Goal: Check status: Check status

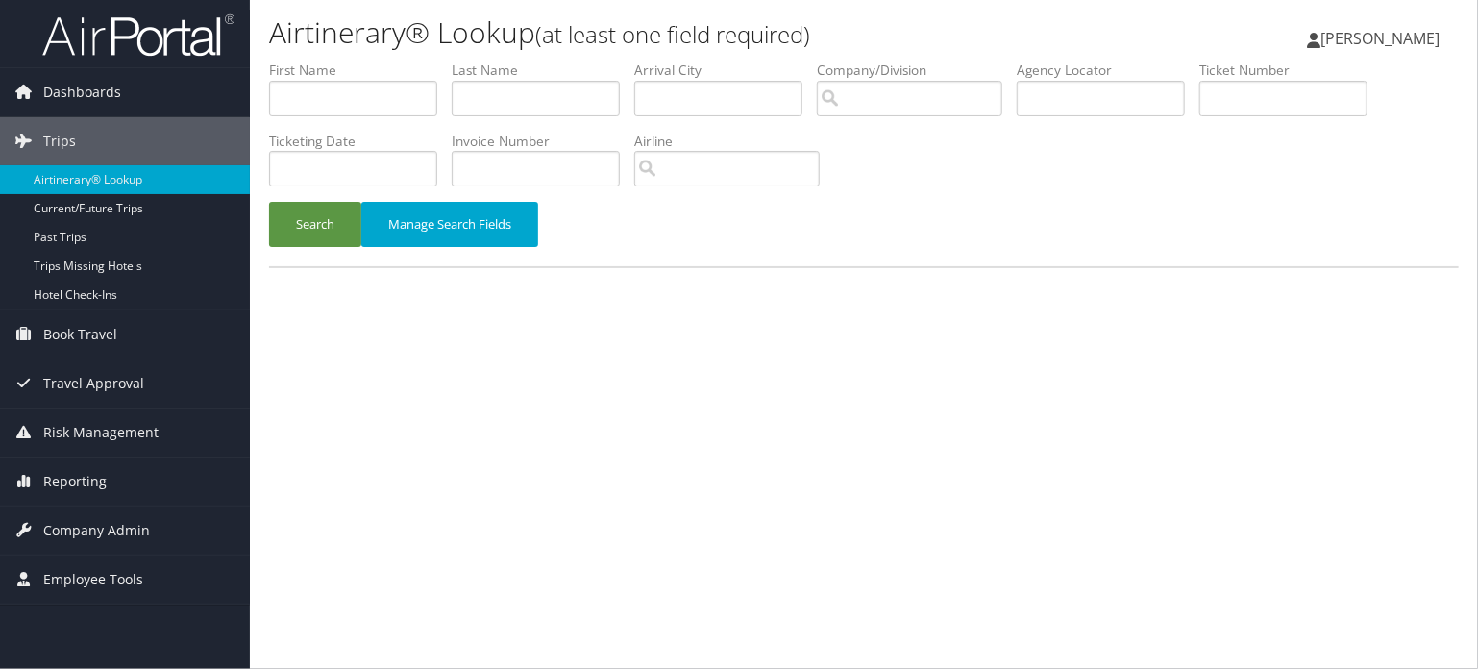
drag, startPoint x: 58, startPoint y: 533, endPoint x: 117, endPoint y: 561, distance: 66.2
click at [58, 533] on span "Company Admin" at bounding box center [96, 531] width 107 height 48
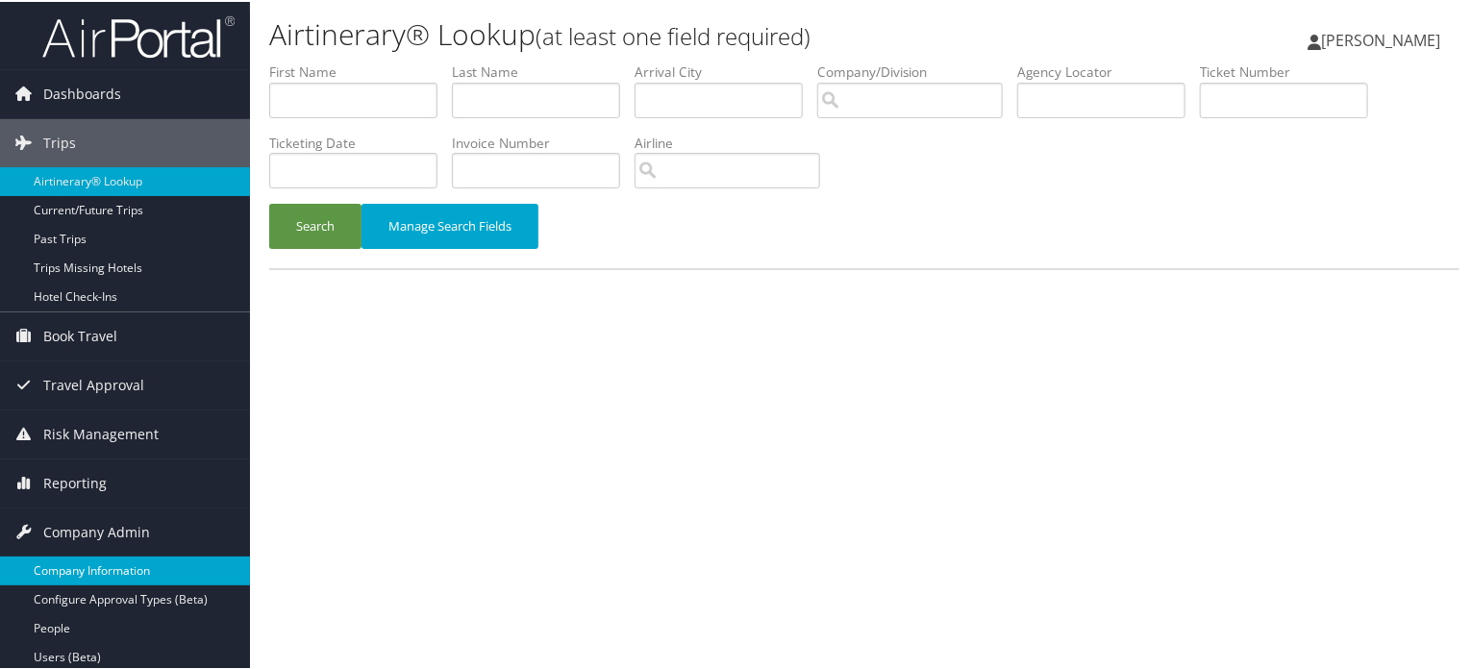
click at [100, 564] on link "Company Information" at bounding box center [125, 569] width 250 height 29
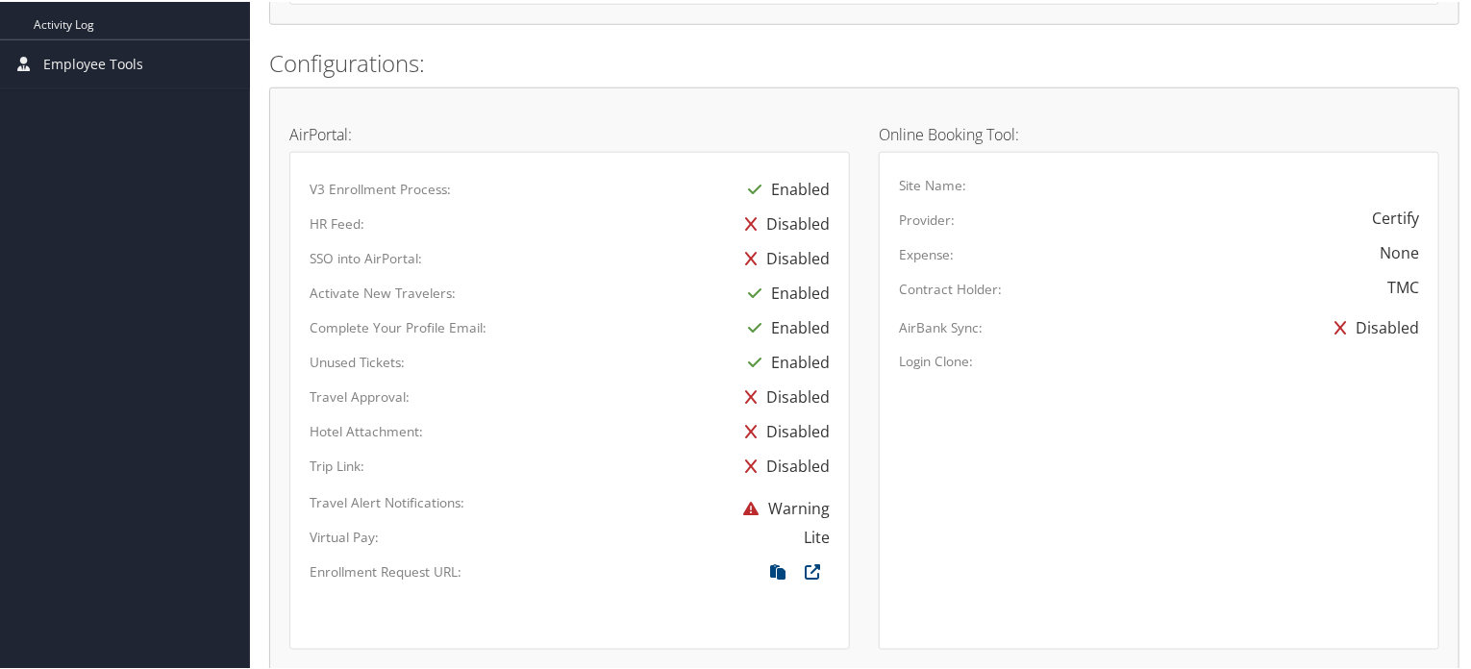
scroll to position [508, 0]
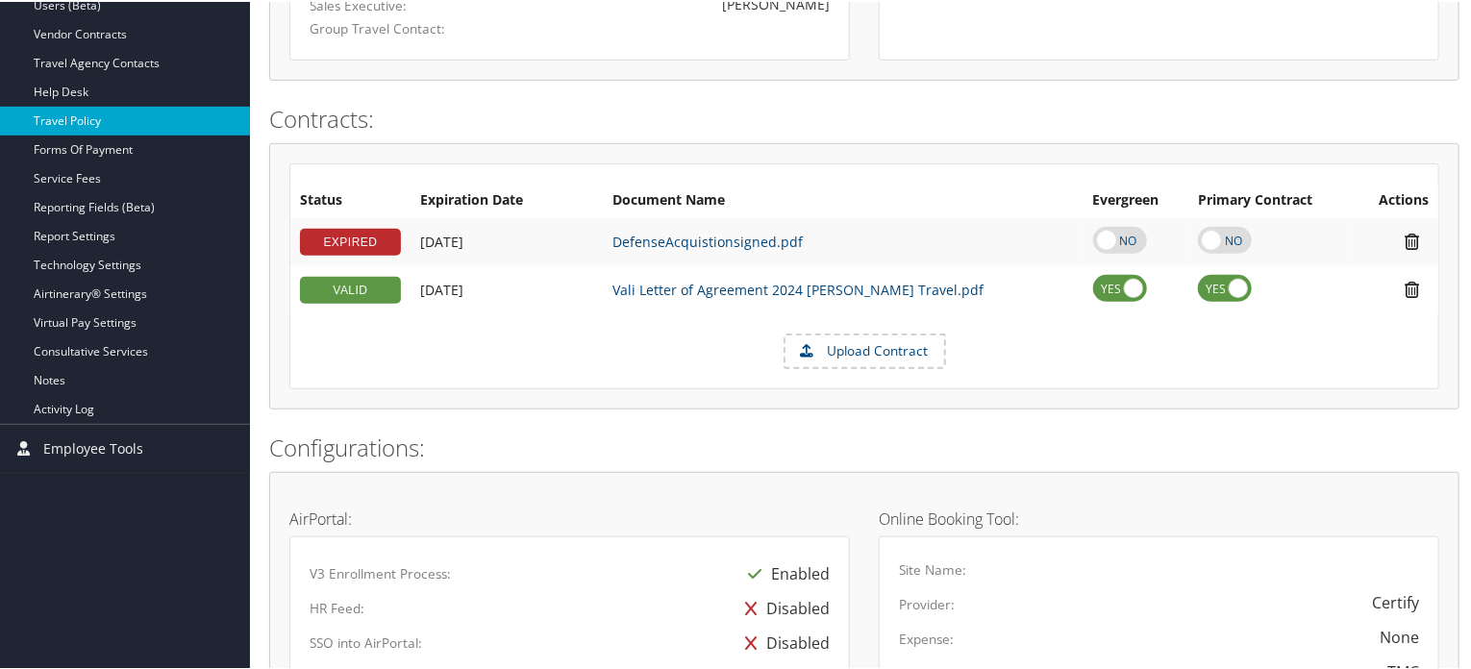
click at [62, 125] on link "Travel Policy" at bounding box center [125, 119] width 250 height 29
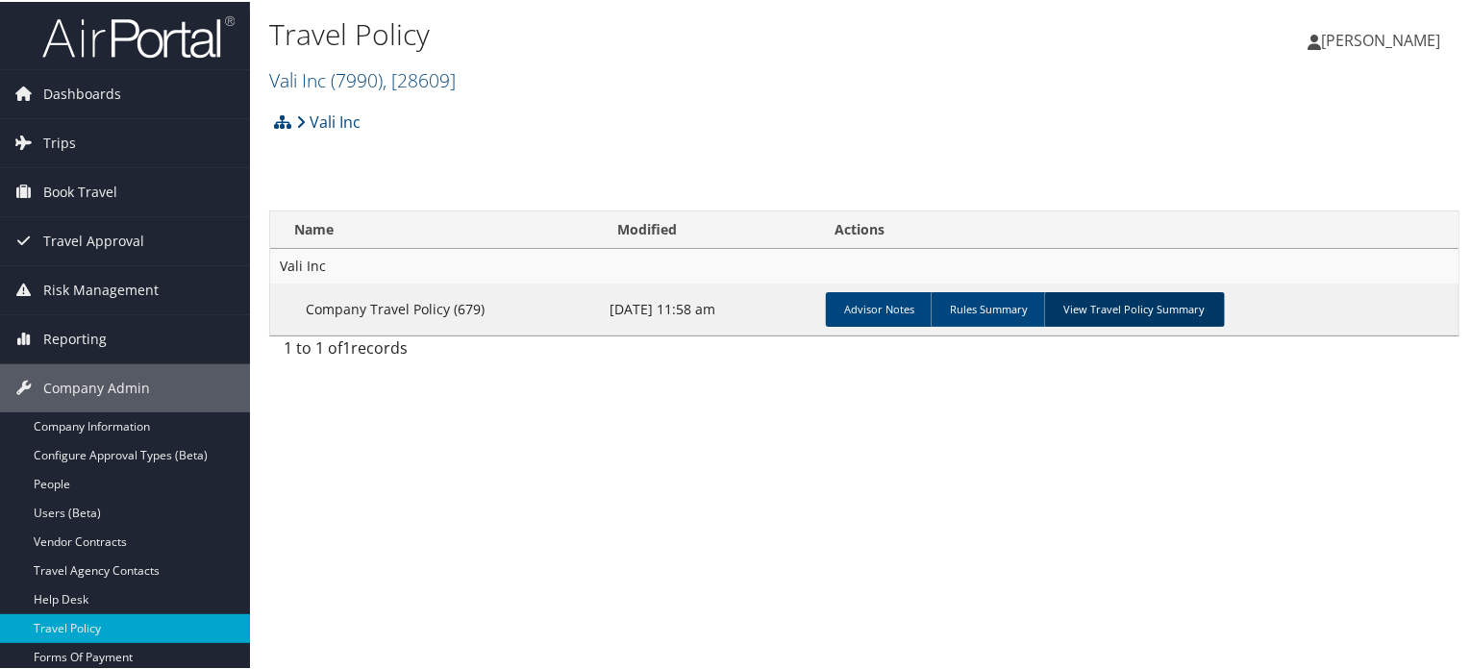
click at [1164, 299] on link "View Travel Policy Summary" at bounding box center [1134, 307] width 181 height 35
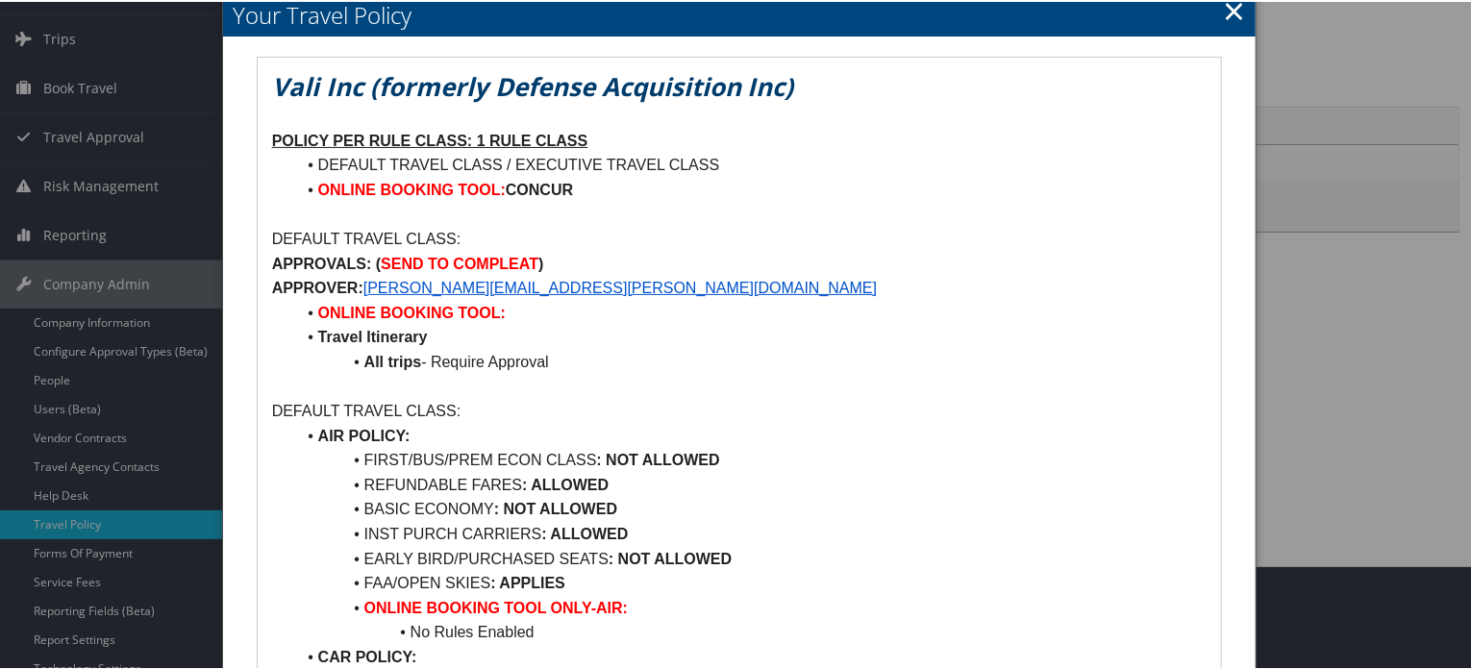
scroll to position [96, 0]
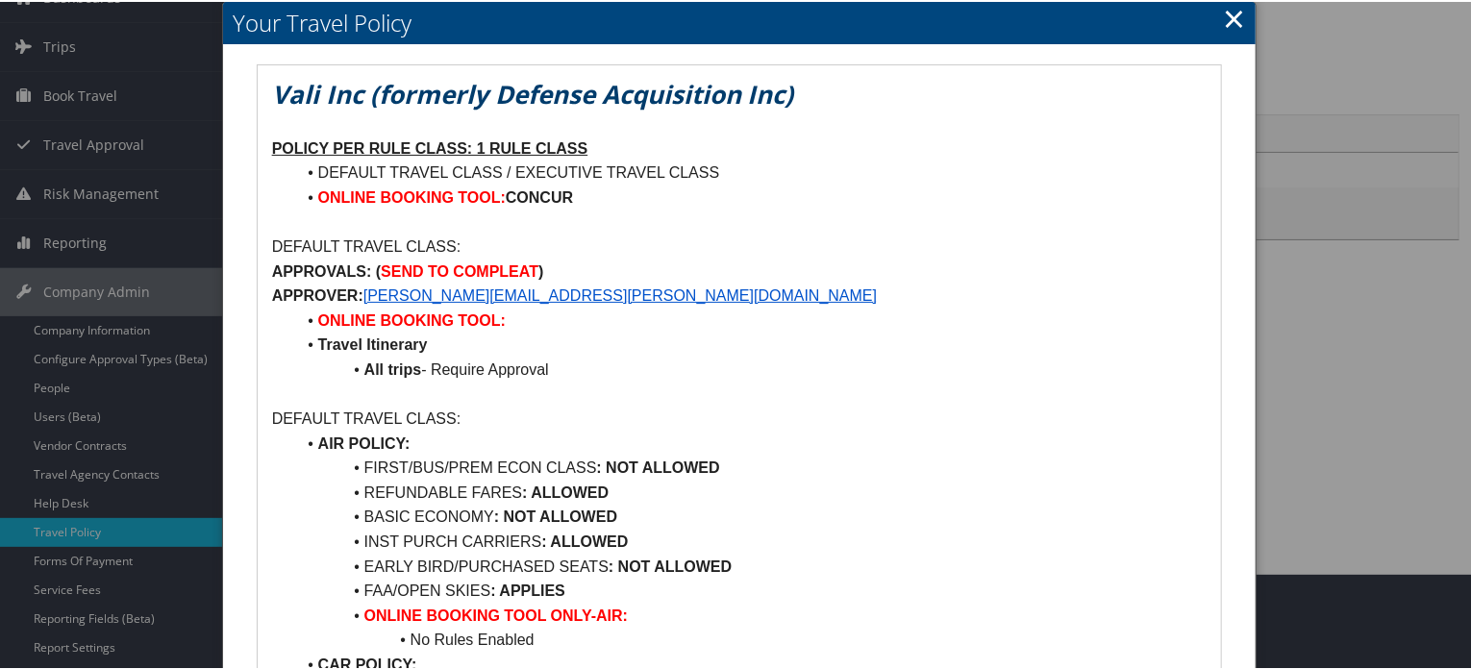
click at [1224, 17] on link "×" at bounding box center [1234, 16] width 22 height 38
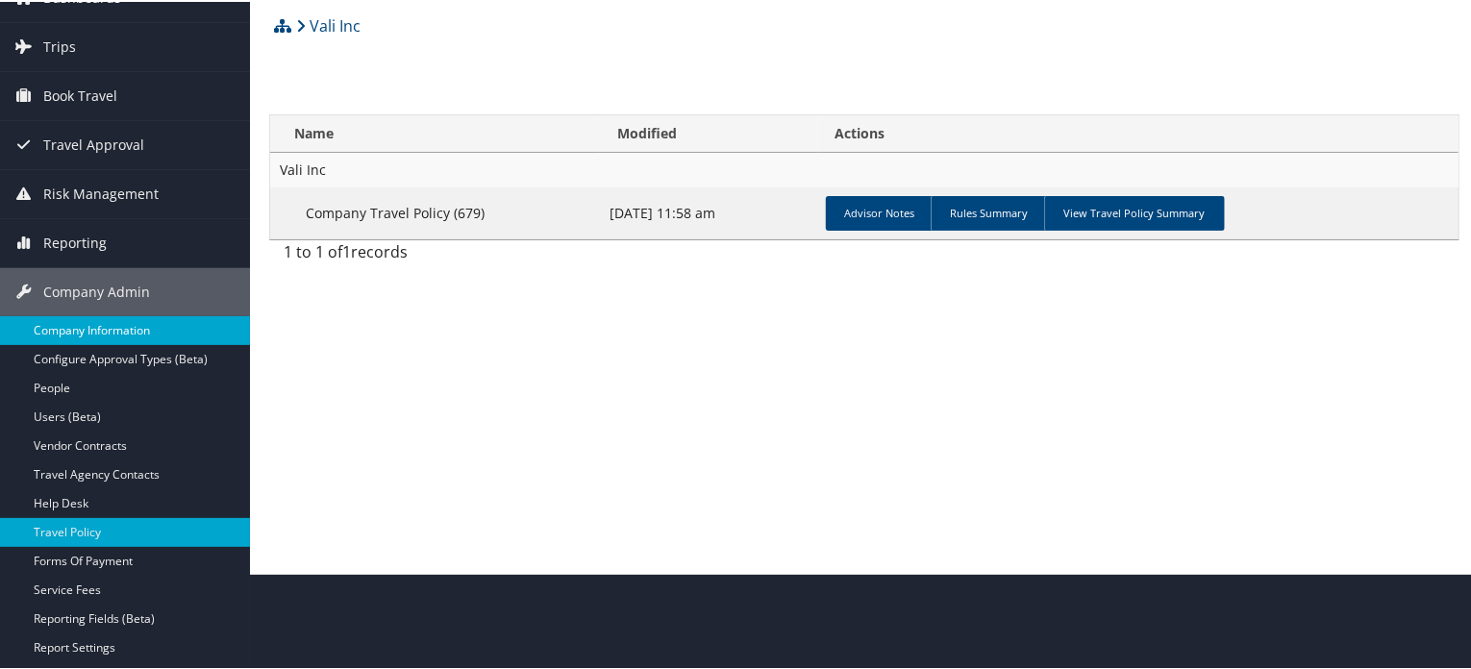
click at [61, 320] on link "Company Information" at bounding box center [125, 328] width 250 height 29
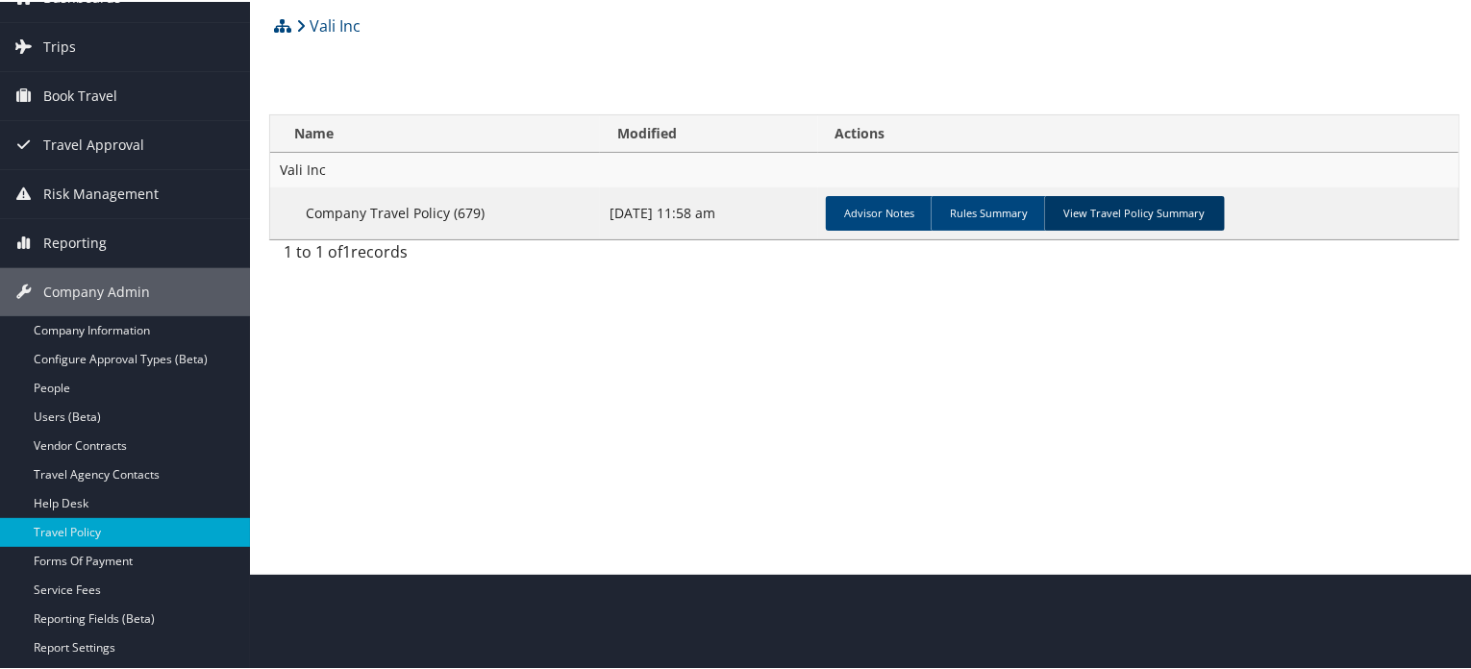
click at [1160, 218] on link "View Travel Policy Summary" at bounding box center [1134, 211] width 181 height 35
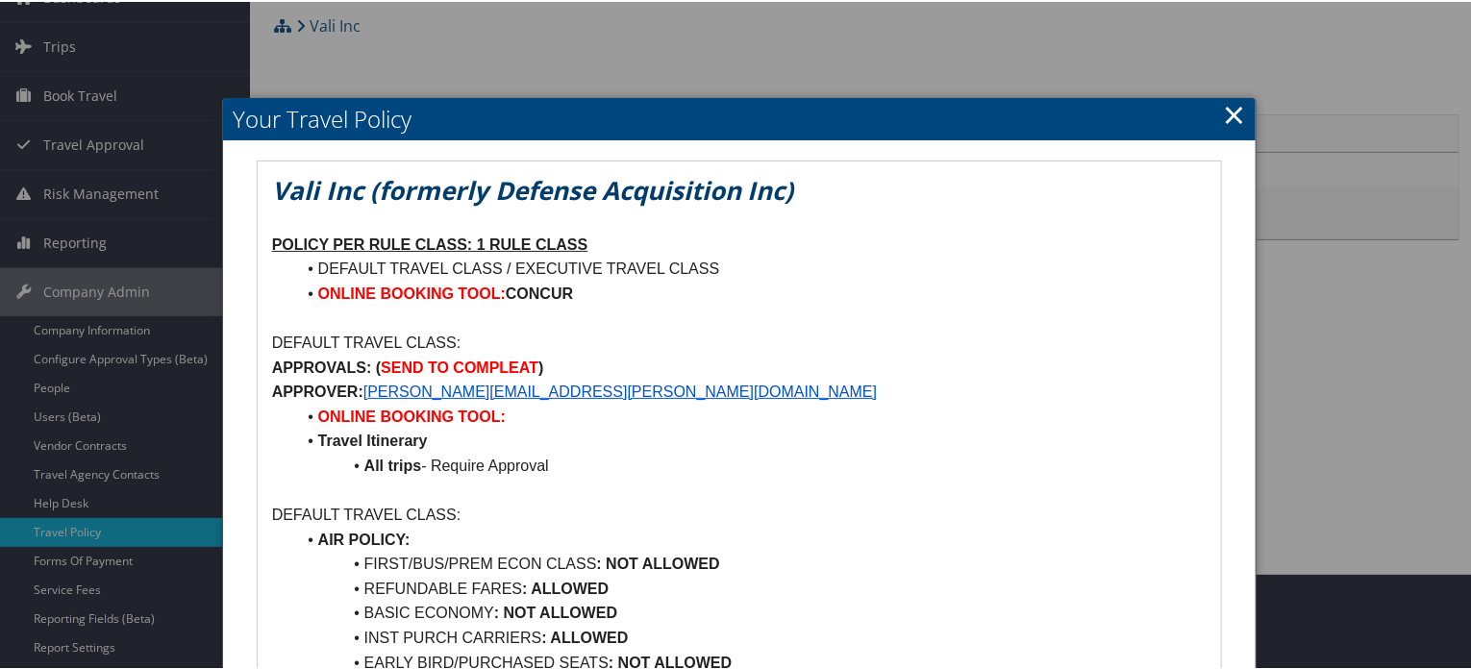
click at [1225, 112] on link "×" at bounding box center [1234, 112] width 22 height 38
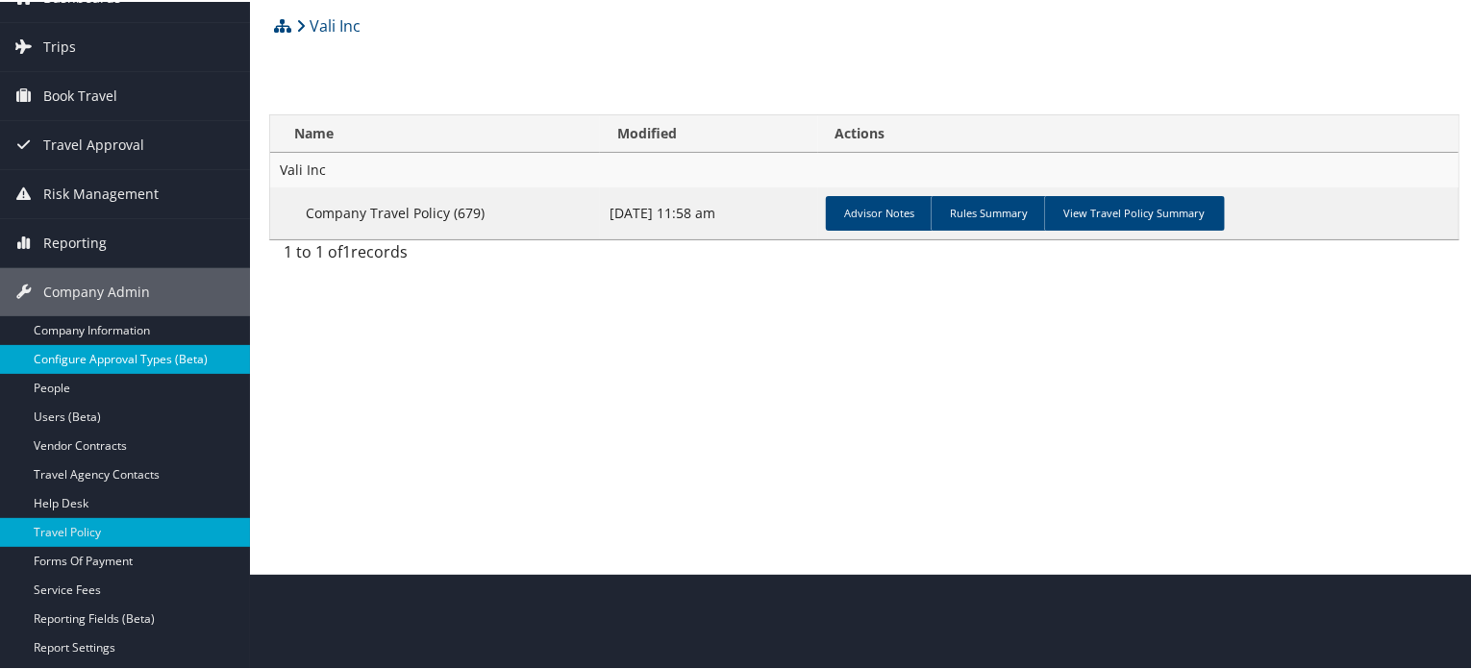
click at [76, 344] on link "Configure Approval Types (Beta)" at bounding box center [125, 357] width 250 height 29
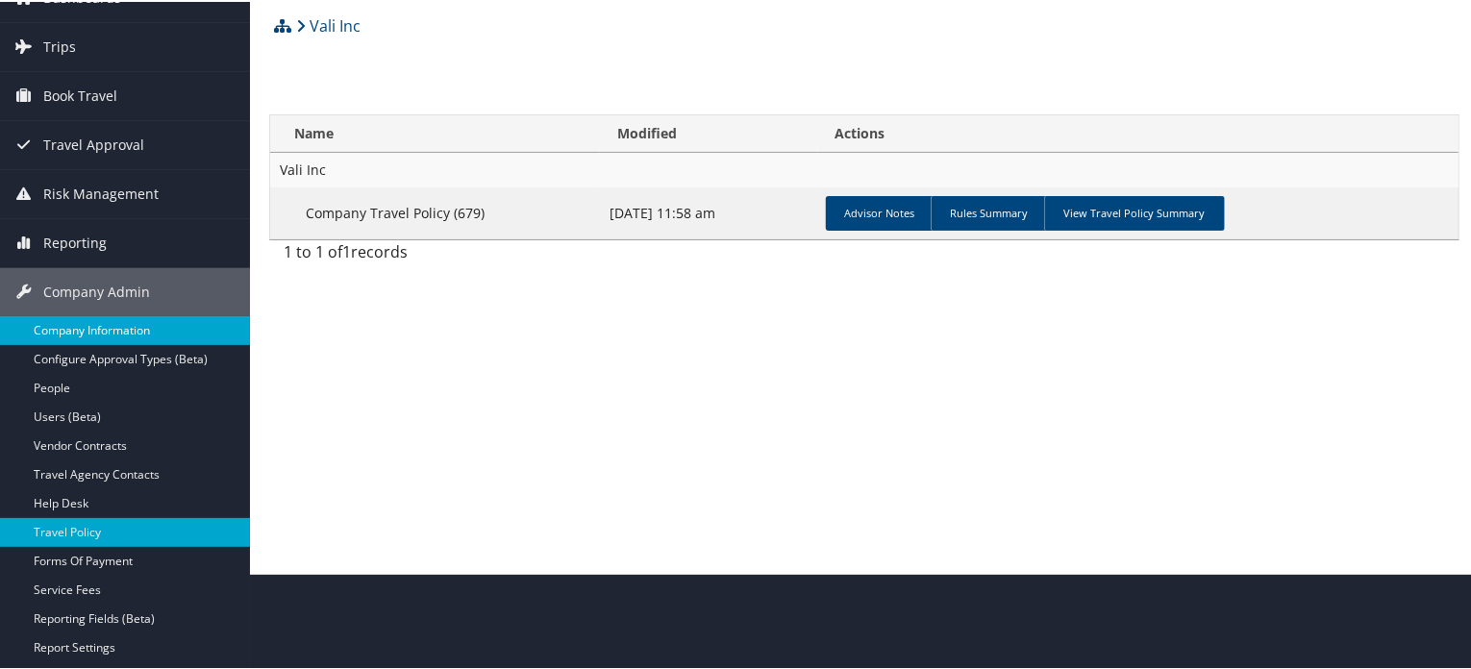
click at [74, 326] on link "Company Information" at bounding box center [125, 328] width 250 height 29
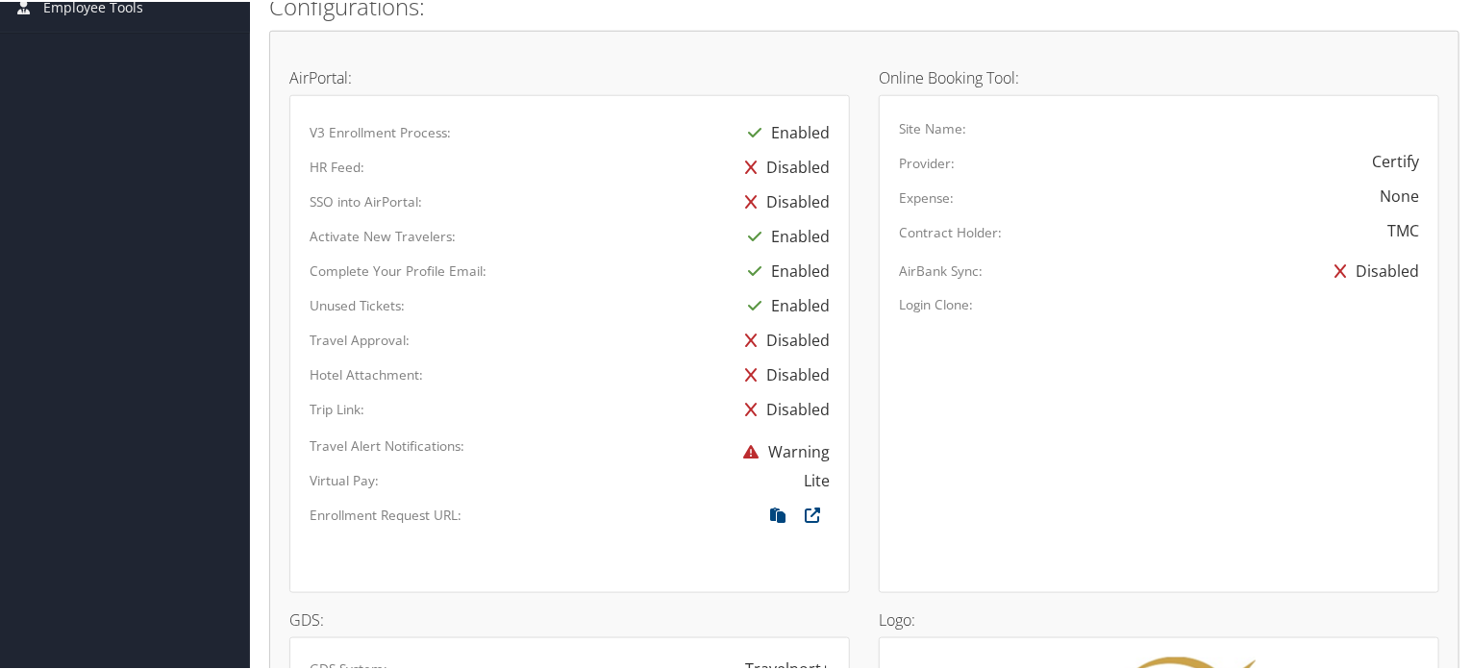
scroll to position [1154, 0]
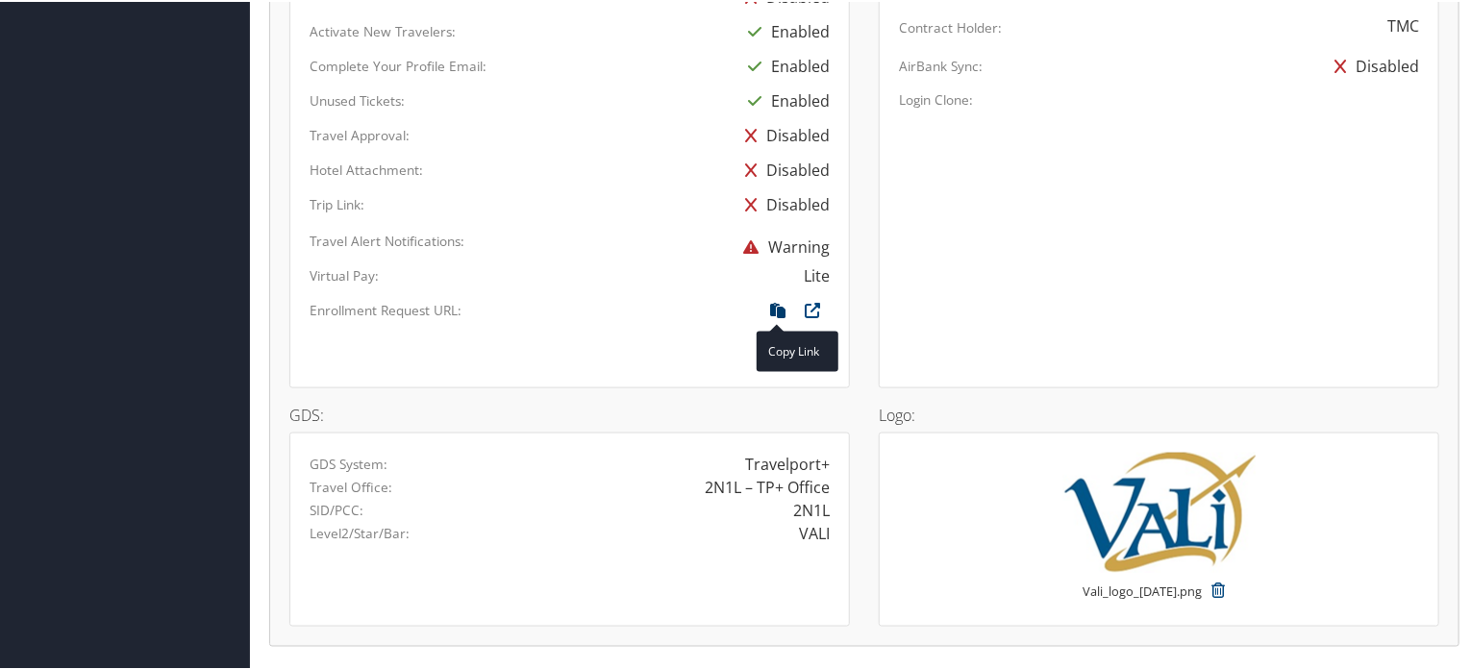
click at [769, 308] on icon at bounding box center [777, 313] width 35 height 25
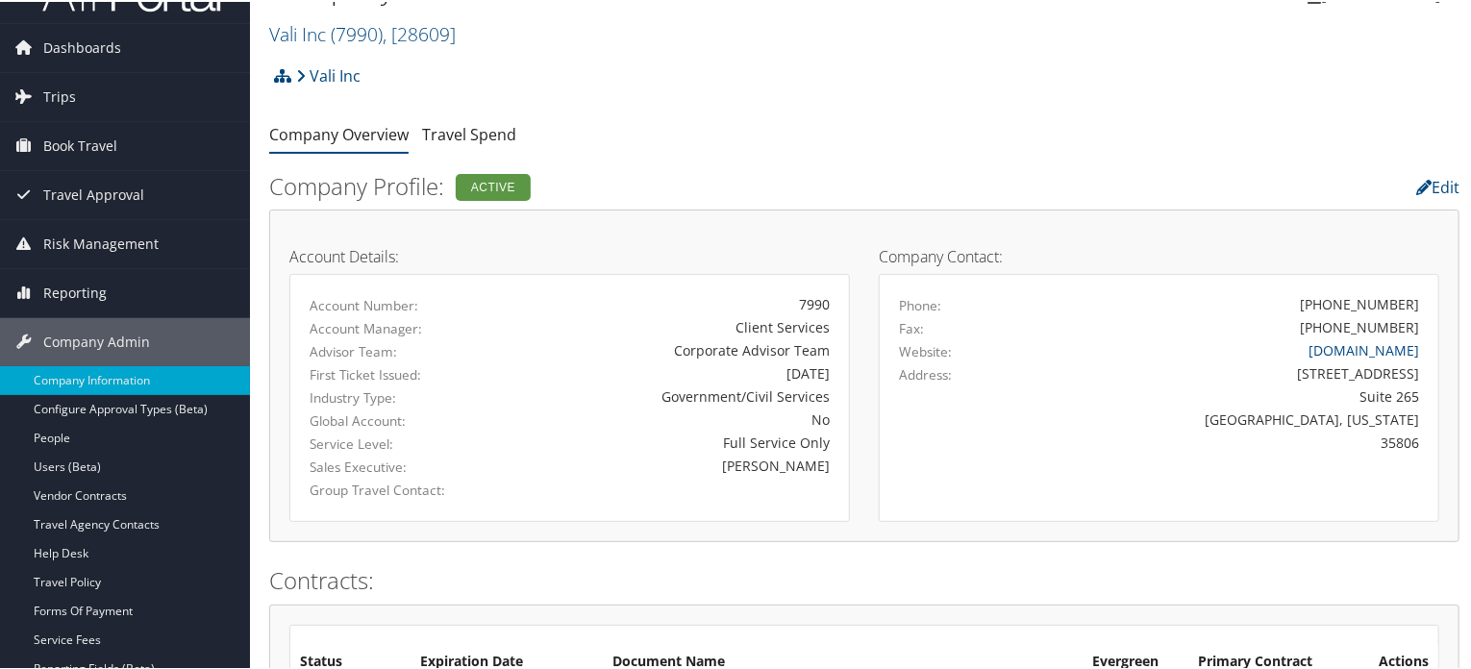
scroll to position [0, 0]
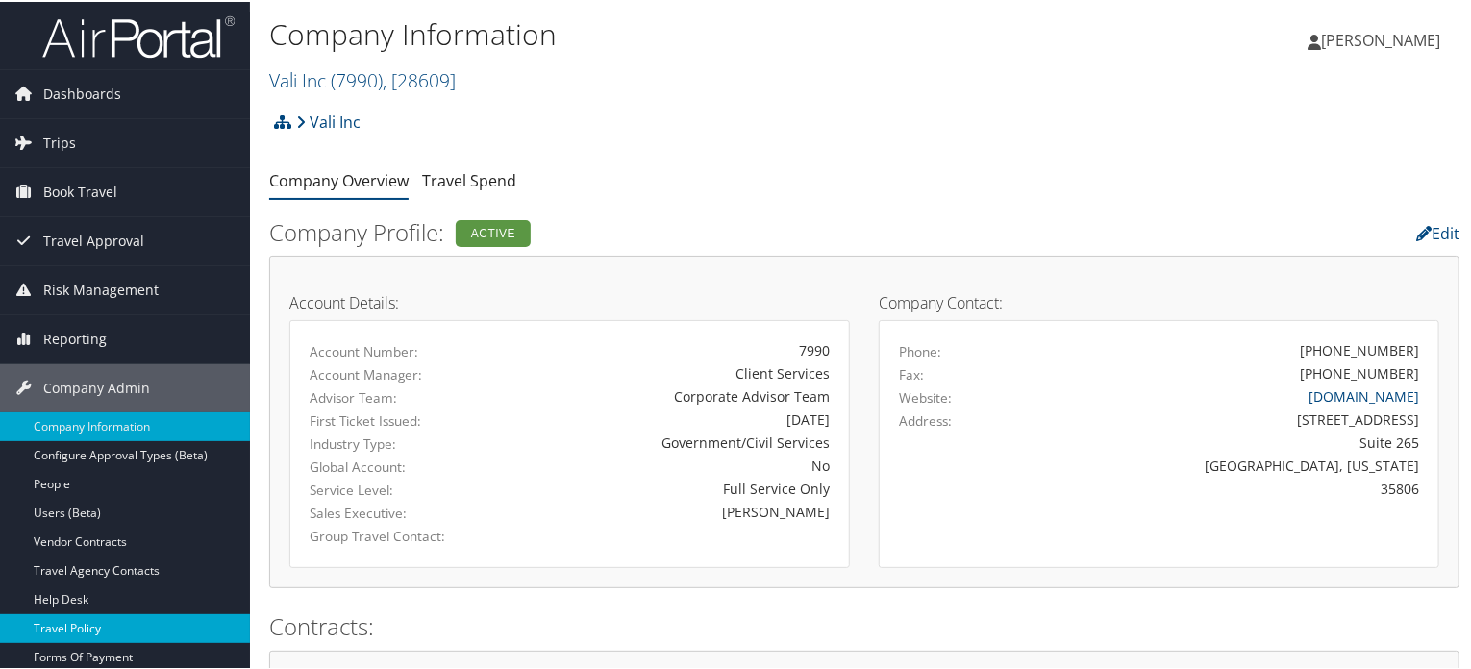
drag, startPoint x: 65, startPoint y: 622, endPoint x: 82, endPoint y: 625, distance: 16.6
click at [65, 622] on link "Travel Policy" at bounding box center [125, 626] width 250 height 29
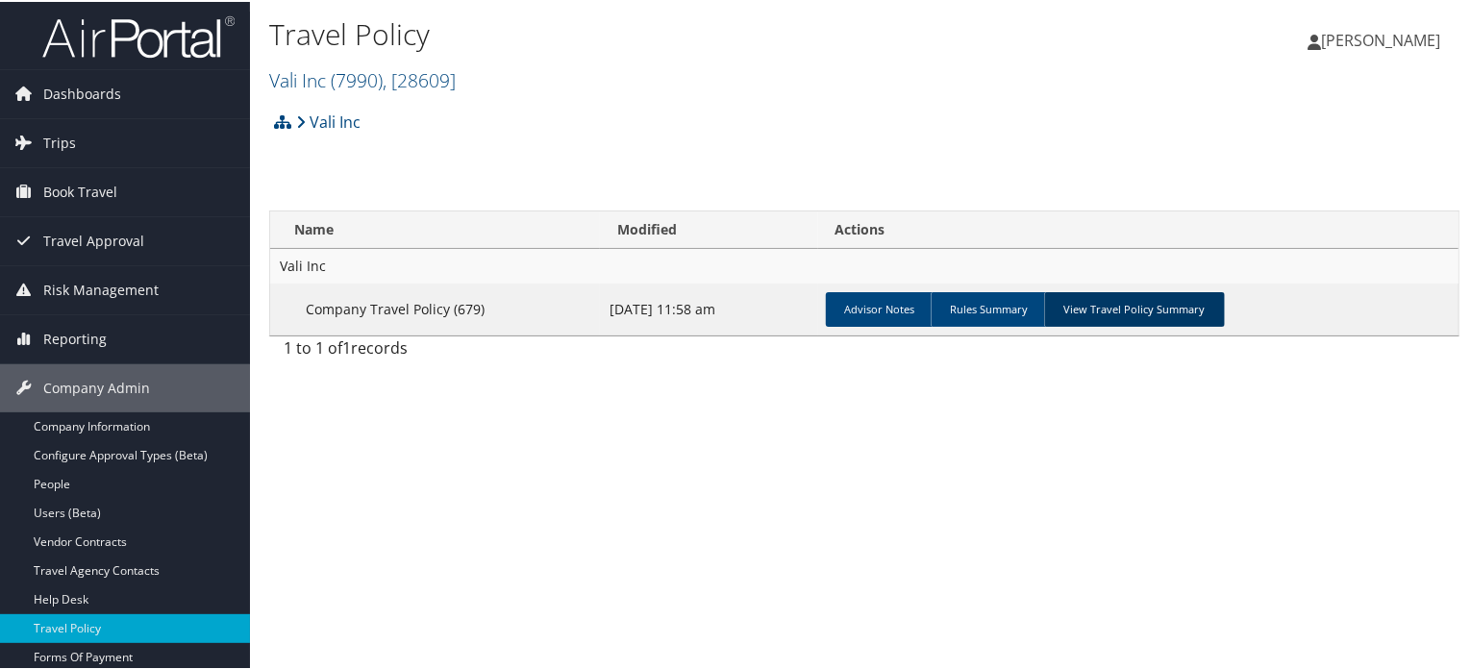
click at [1134, 314] on link "View Travel Policy Summary" at bounding box center [1134, 307] width 181 height 35
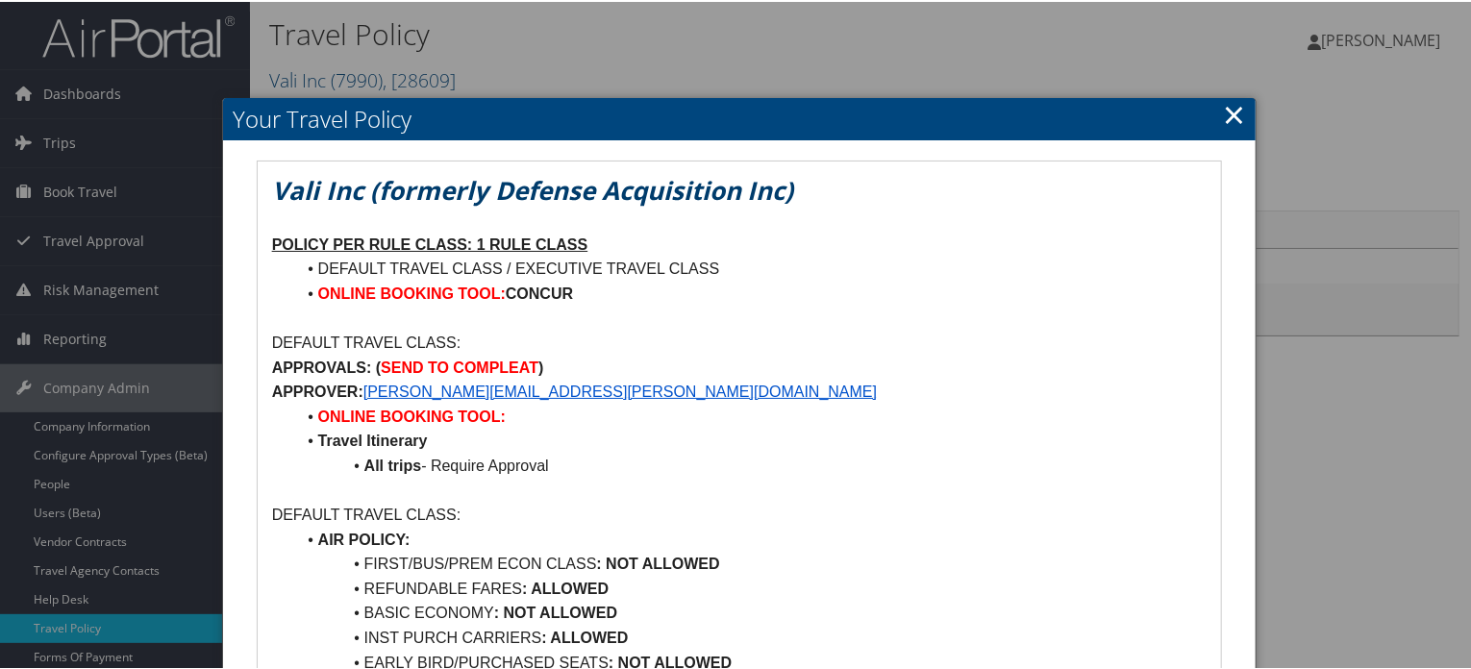
click at [1223, 102] on link "×" at bounding box center [1234, 112] width 22 height 38
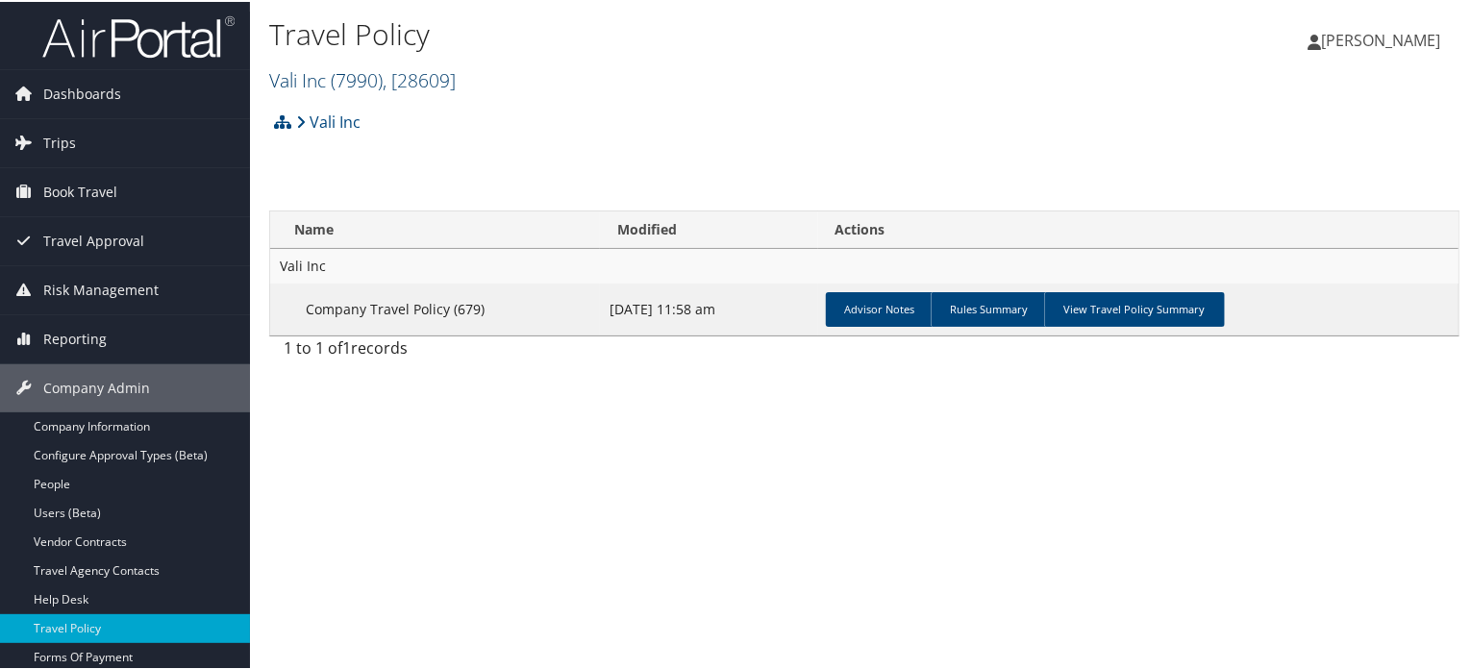
click at [402, 89] on span ", [ 28609 ]" at bounding box center [419, 78] width 73 height 26
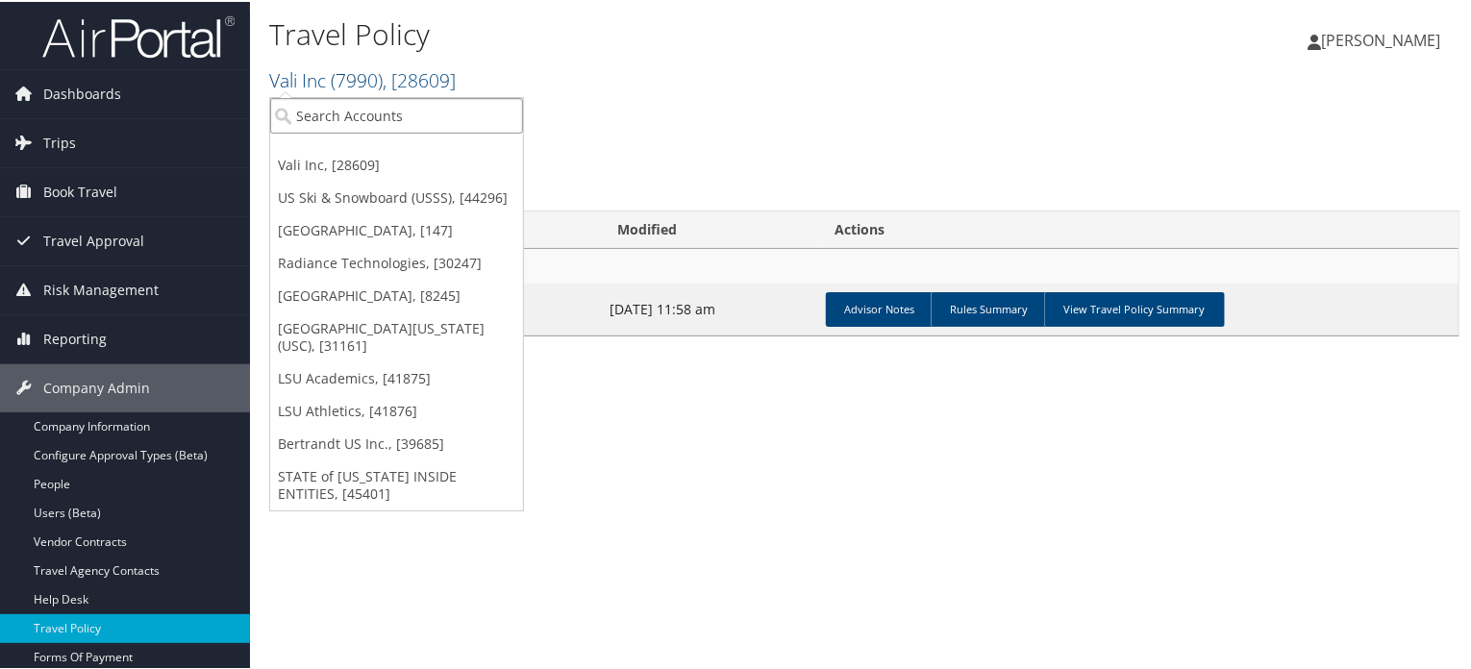
click at [382, 111] on input "search" at bounding box center [396, 114] width 253 height 36
type input "radia"
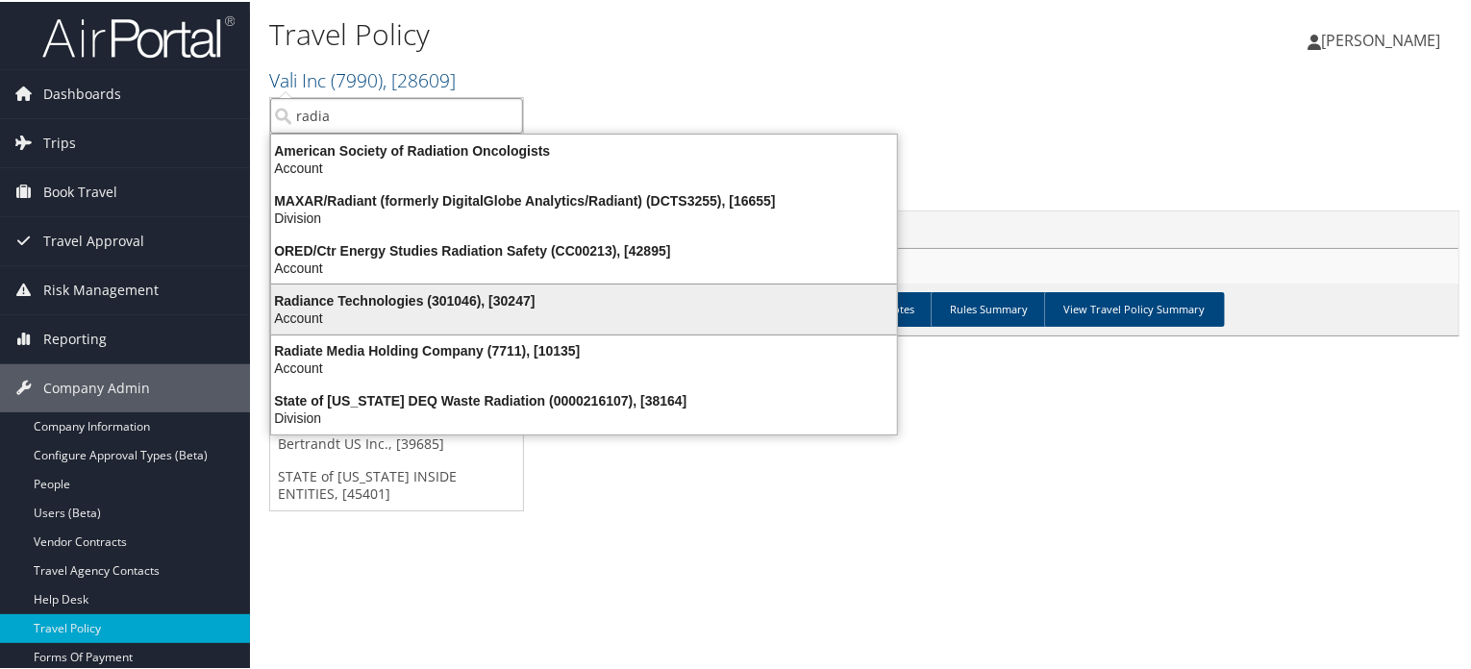
click at [371, 324] on div "Account" at bounding box center [584, 316] width 649 height 17
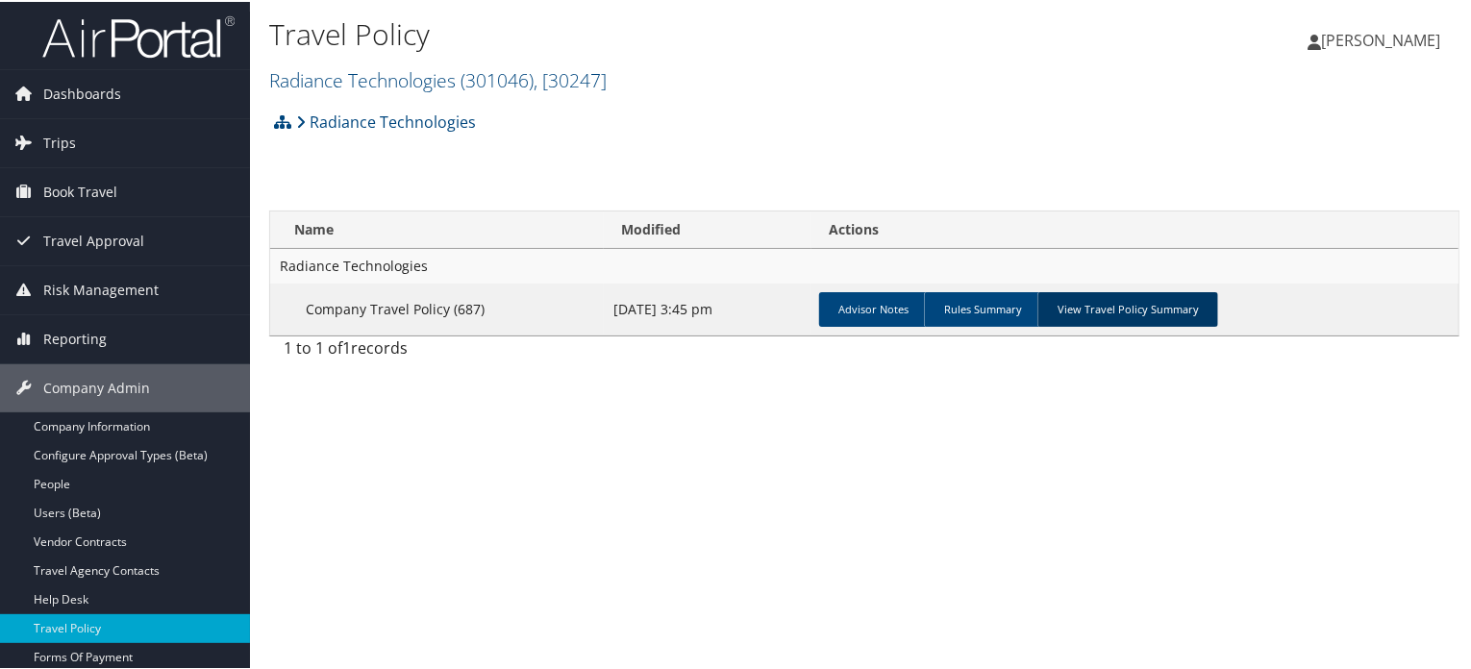
click at [1142, 302] on link "View Travel Policy Summary" at bounding box center [1127, 307] width 181 height 35
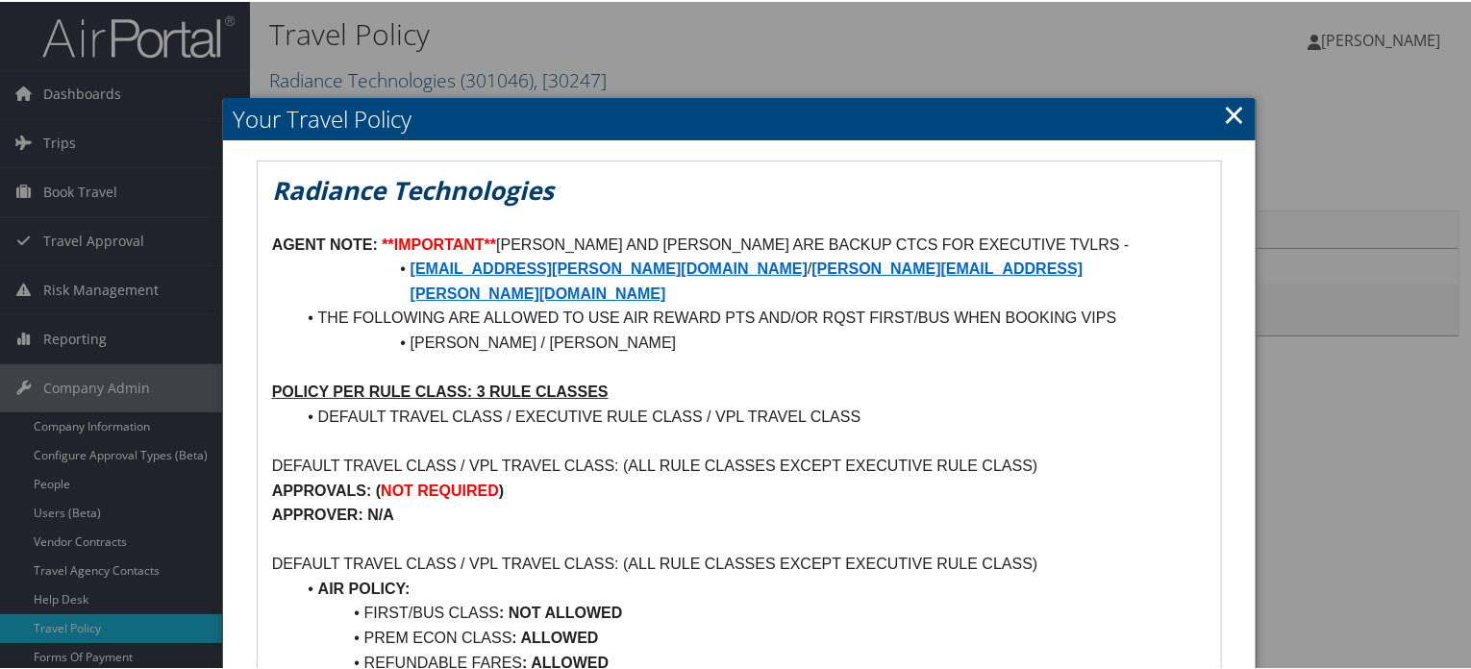
click at [1226, 112] on link "×" at bounding box center [1234, 112] width 22 height 38
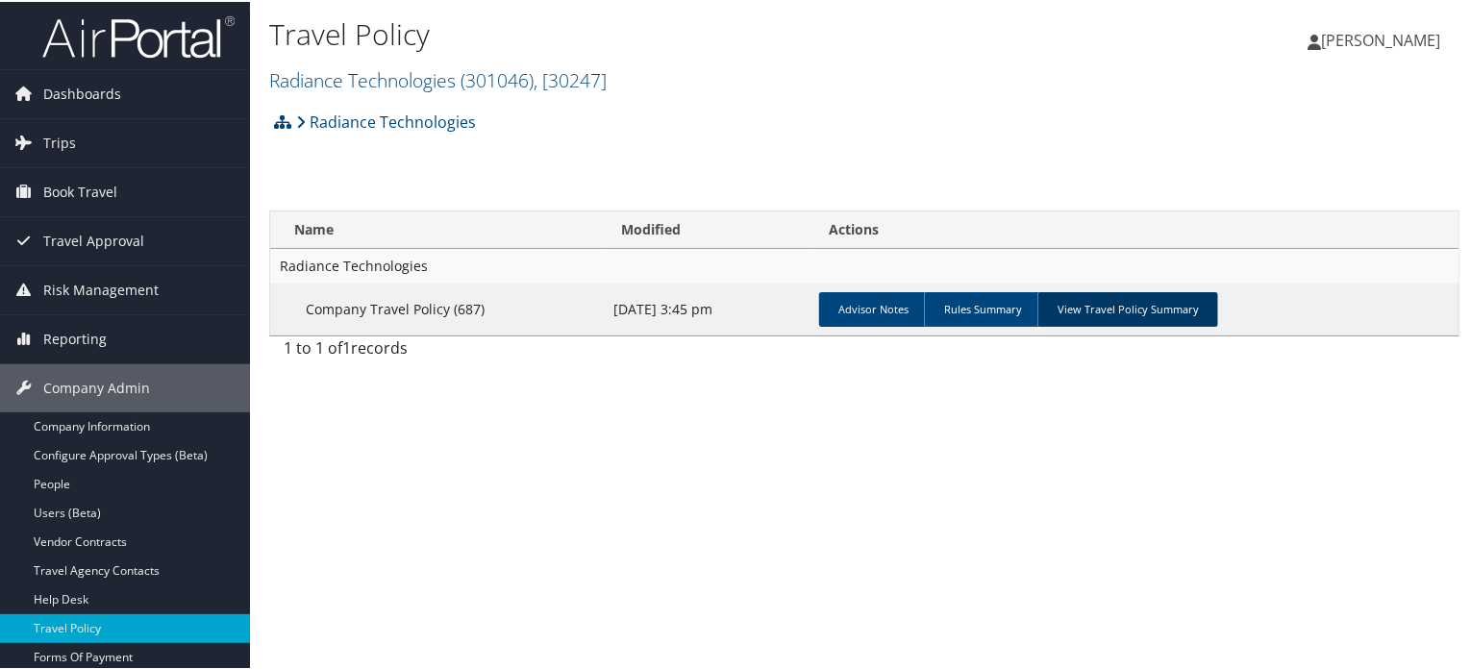
click at [1138, 307] on link "View Travel Policy Summary" at bounding box center [1127, 307] width 181 height 35
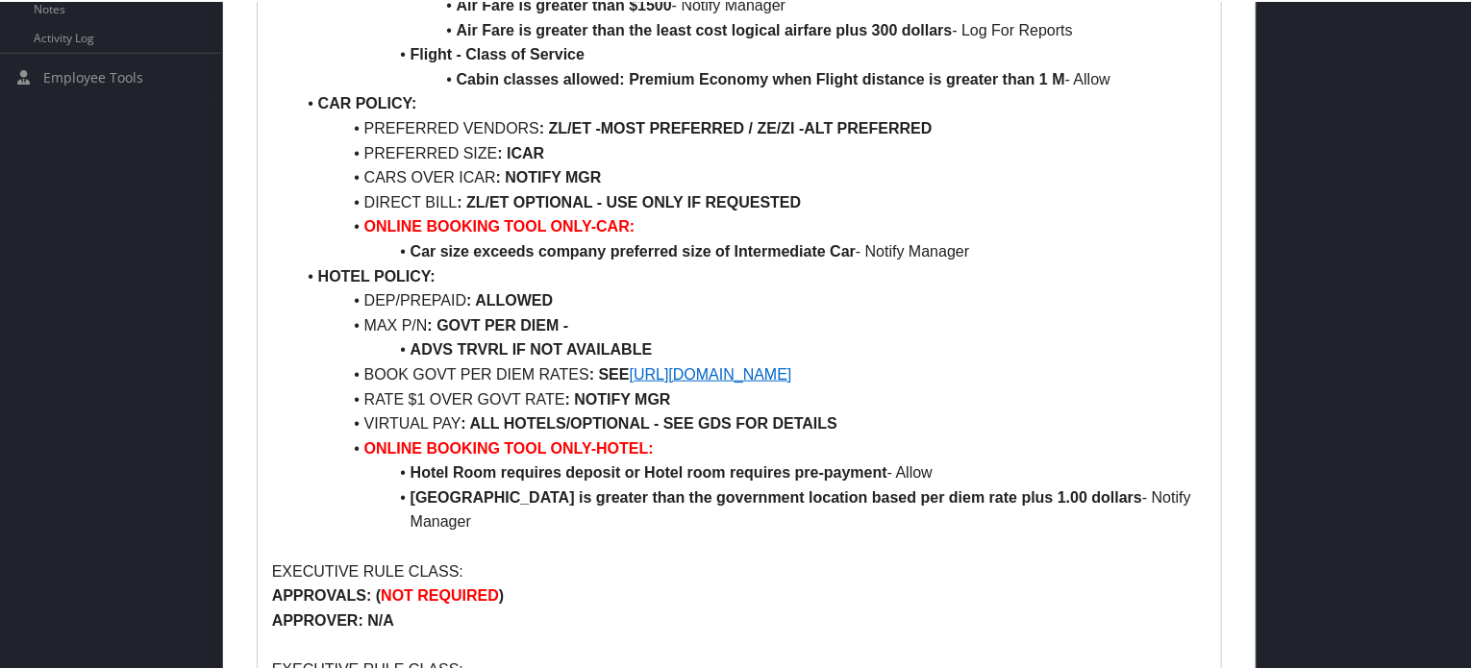
scroll to position [1057, 0]
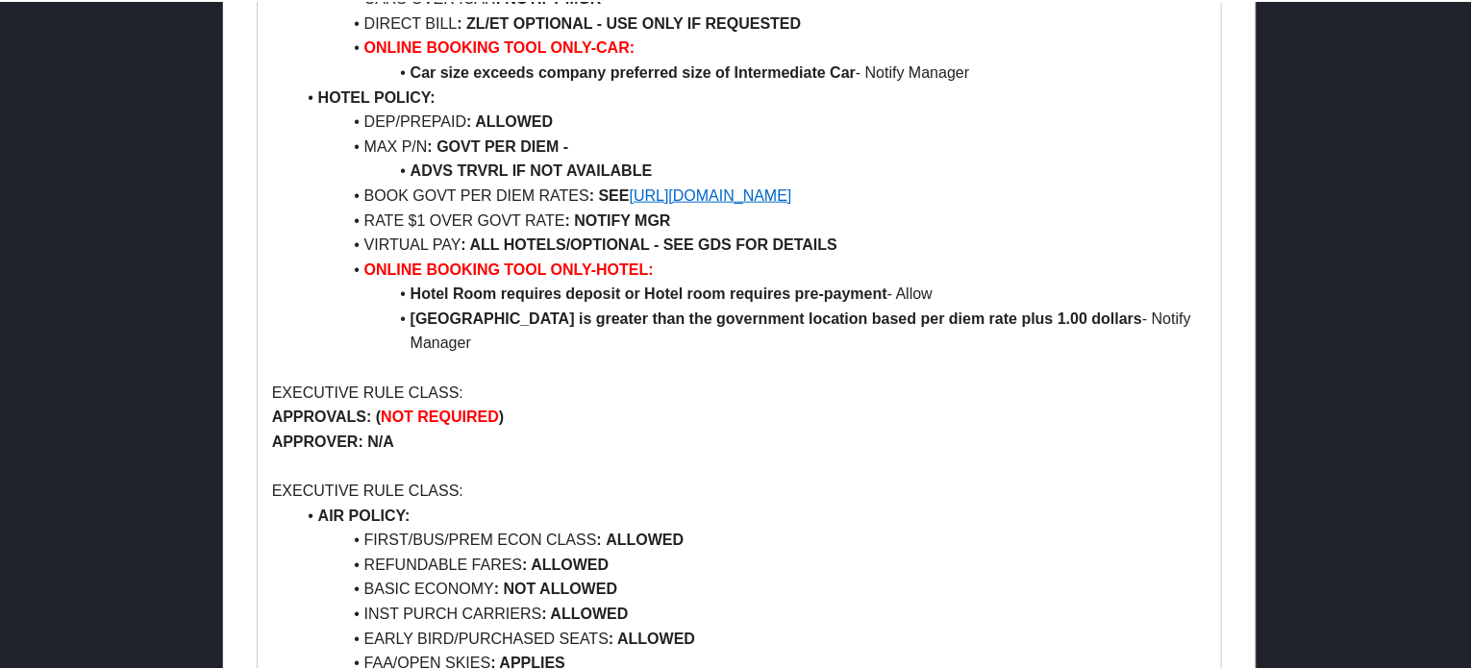
drag, startPoint x: 453, startPoint y: 95, endPoint x: 554, endPoint y: 107, distance: 101.6
click at [397, 108] on li "DEP/PREPAID : ALLOWED" at bounding box center [751, 120] width 912 height 25
drag, startPoint x: 434, startPoint y: 114, endPoint x: 558, endPoint y: 116, distance: 123.1
click at [558, 136] on strong ": GOVT PER DIEM -" at bounding box center [497, 144] width 141 height 16
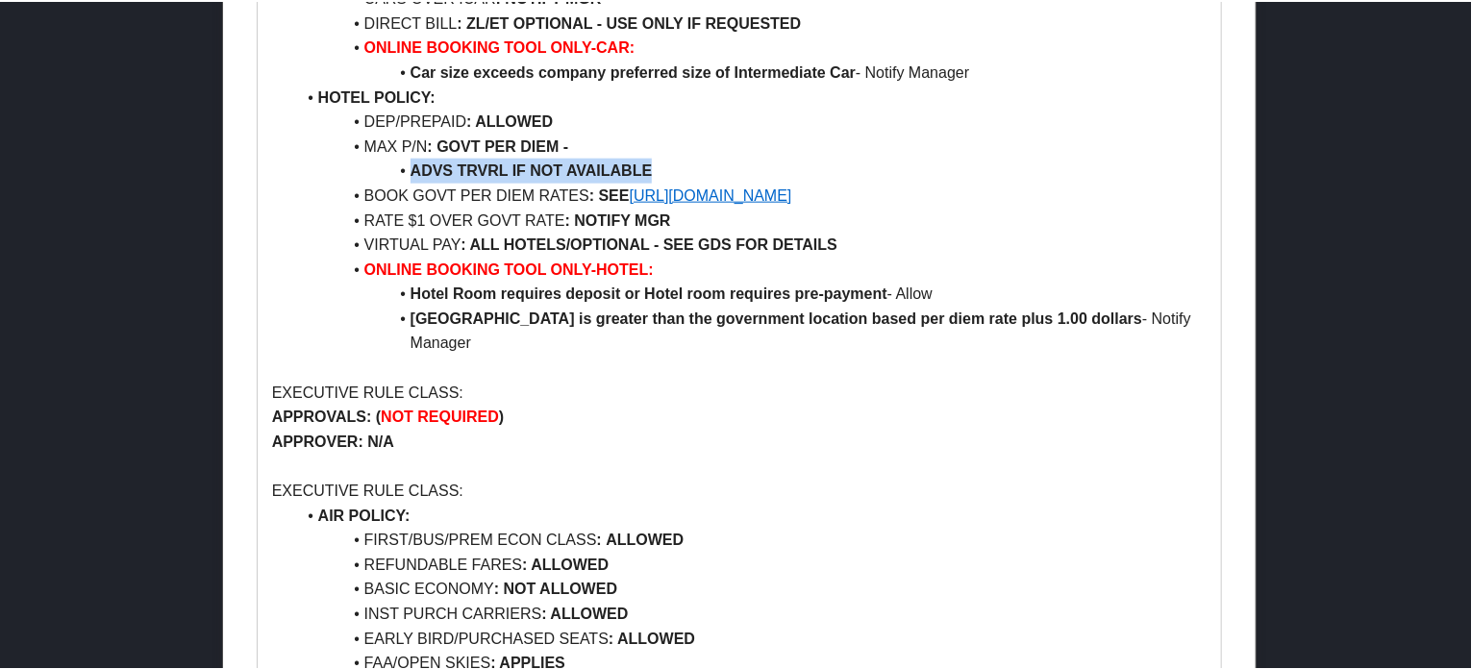
drag, startPoint x: 396, startPoint y: 141, endPoint x: 664, endPoint y: 140, distance: 268.2
click at [664, 157] on li "ADVS TRVRL IF NOT AVAILABLE" at bounding box center [751, 169] width 912 height 25
click at [604, 161] on strong "ADVS TRVRL IF NOT AVAILABLE" at bounding box center [531, 169] width 242 height 16
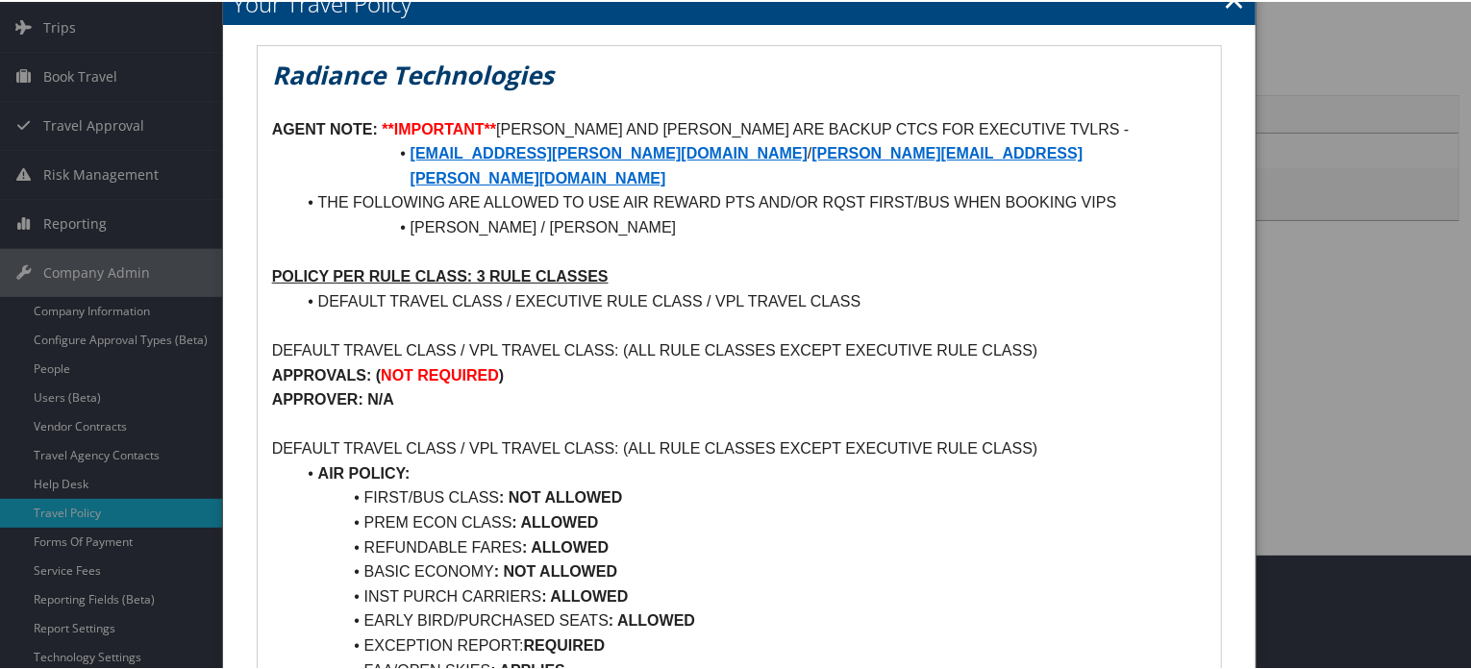
scroll to position [96, 0]
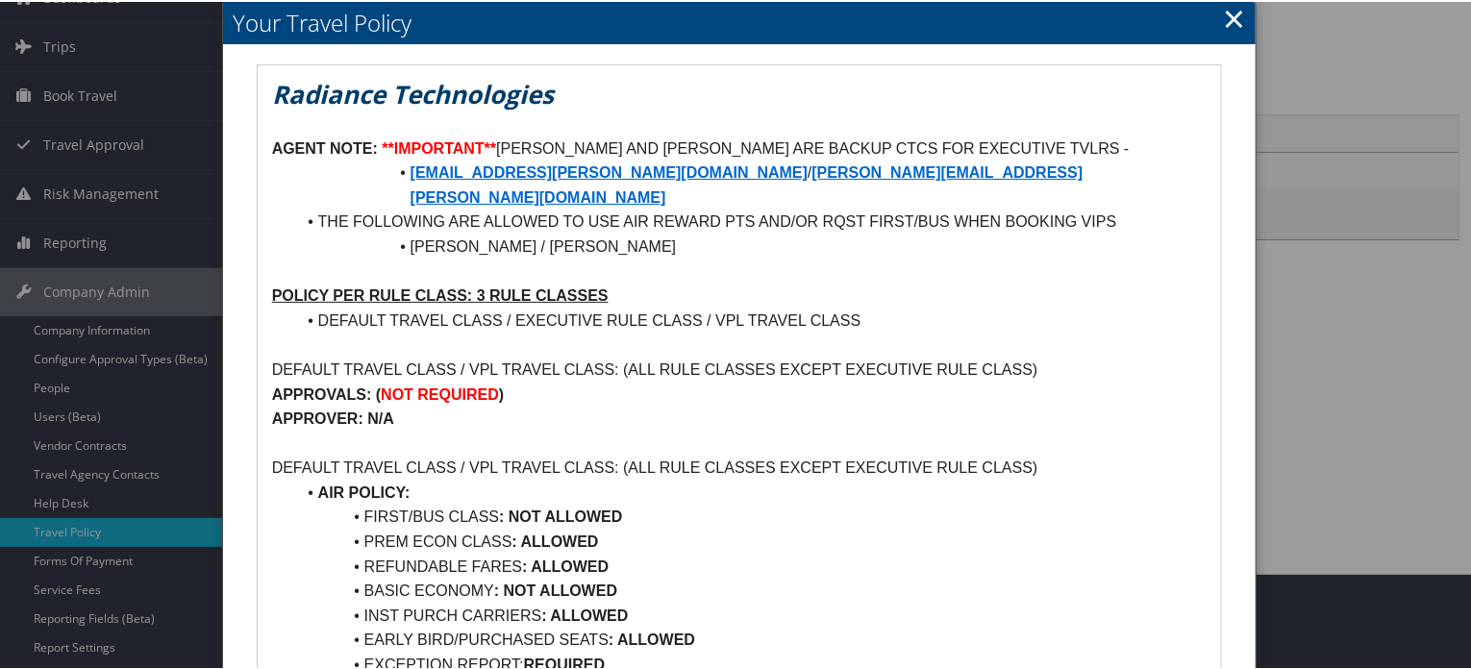
click at [1227, 17] on link "×" at bounding box center [1234, 16] width 22 height 38
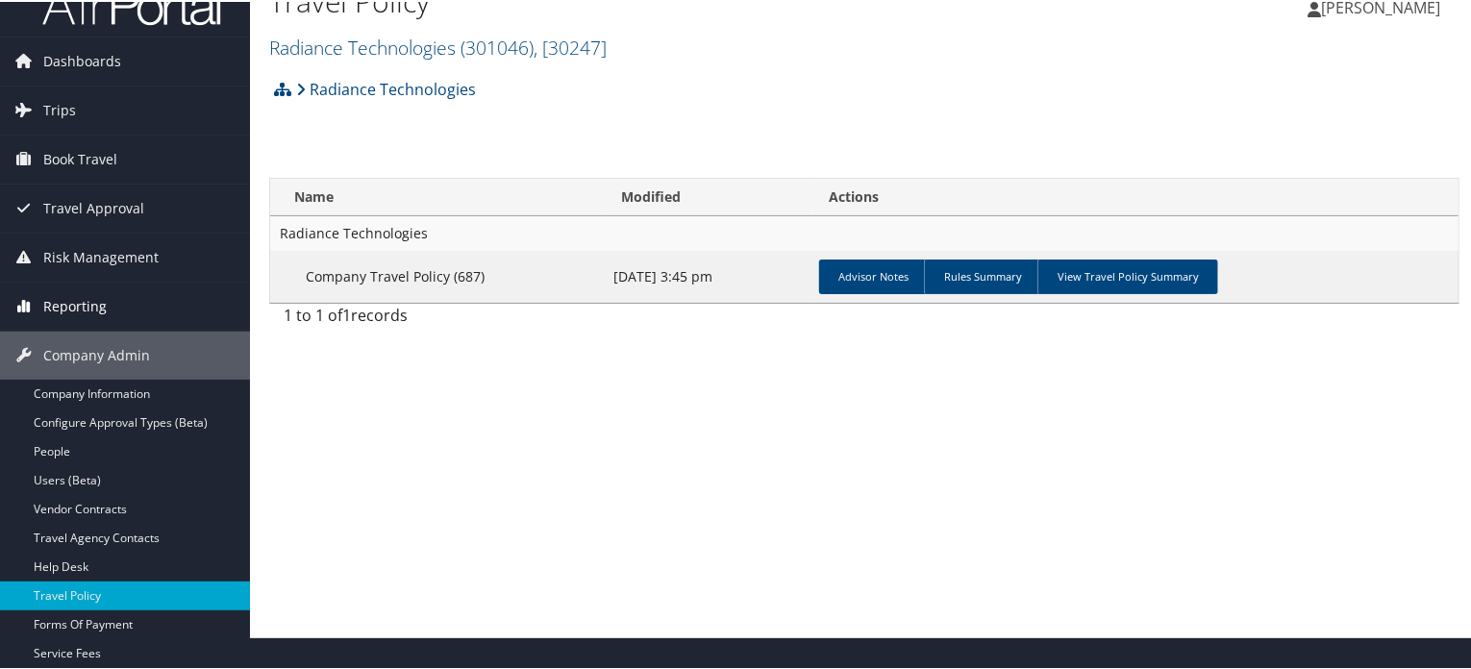
scroll to position [0, 0]
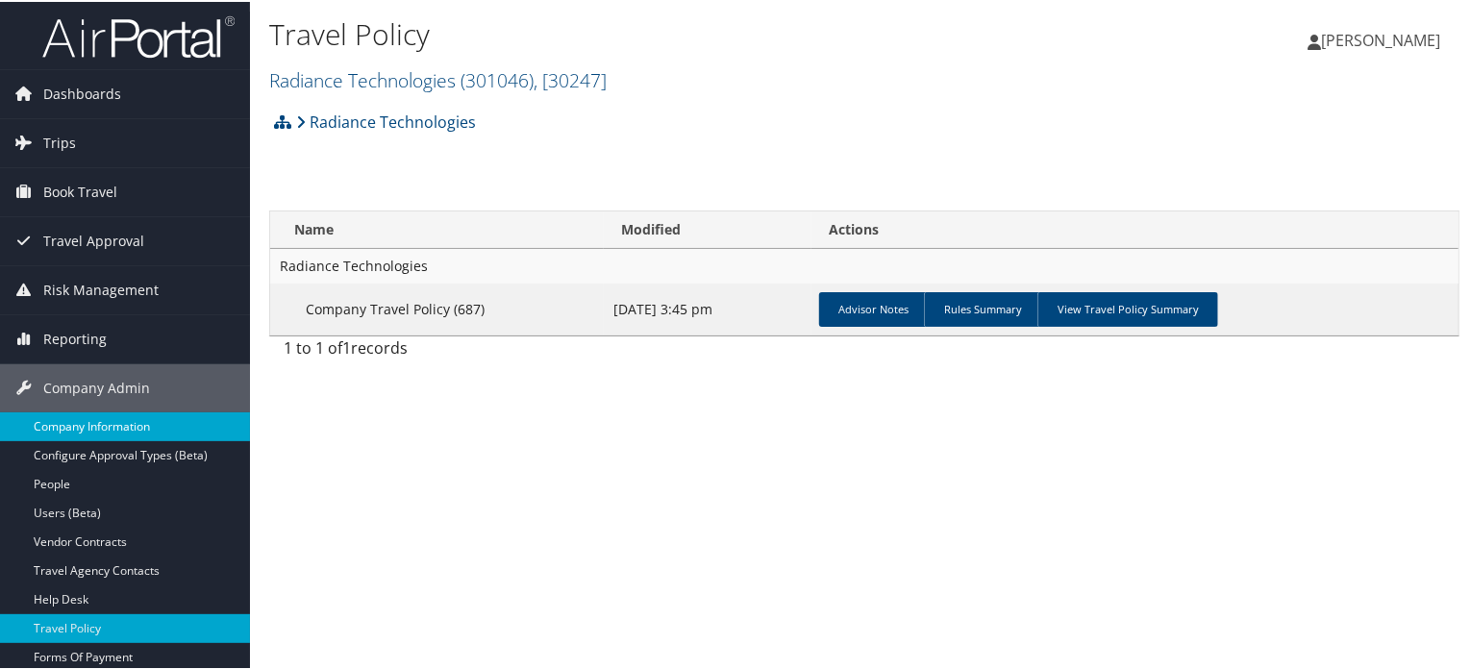
click at [77, 411] on link "Company Information" at bounding box center [125, 424] width 250 height 29
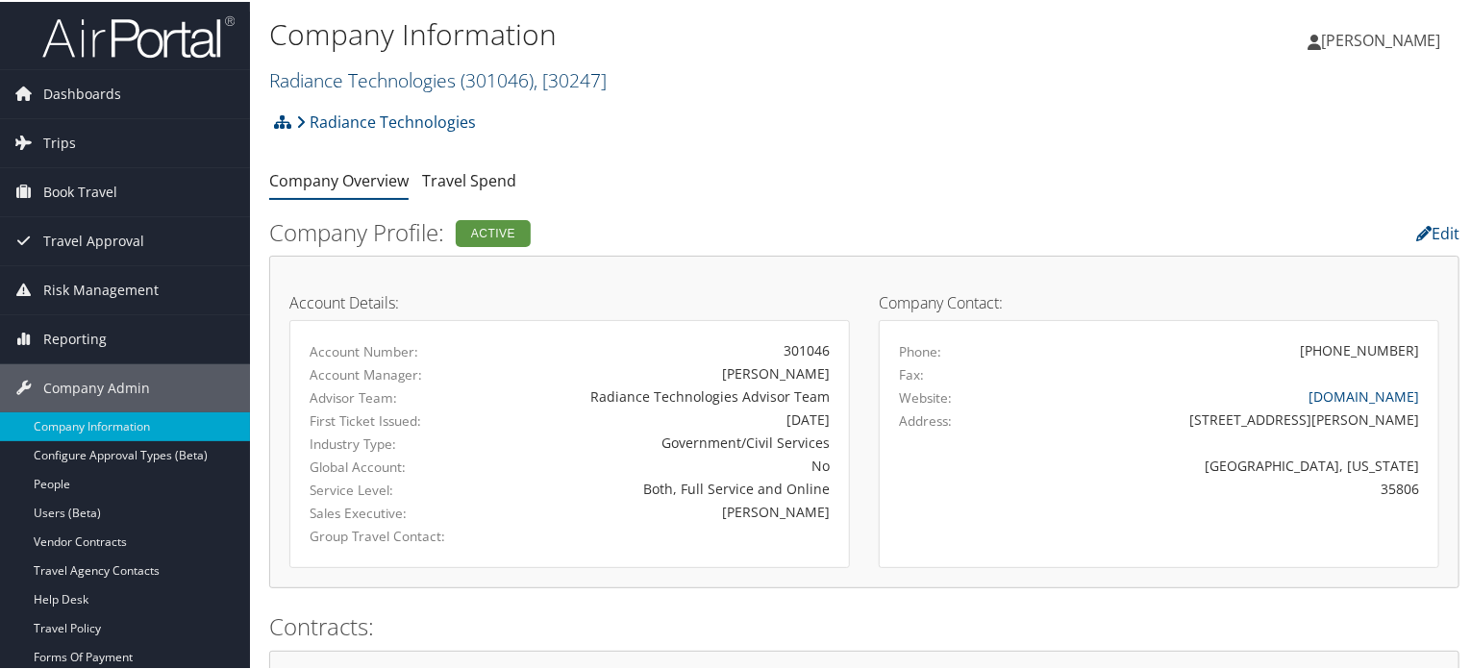
click at [434, 79] on link "Radiance Technologies ( 301046 ) , [ 30247 ]" at bounding box center [437, 78] width 337 height 26
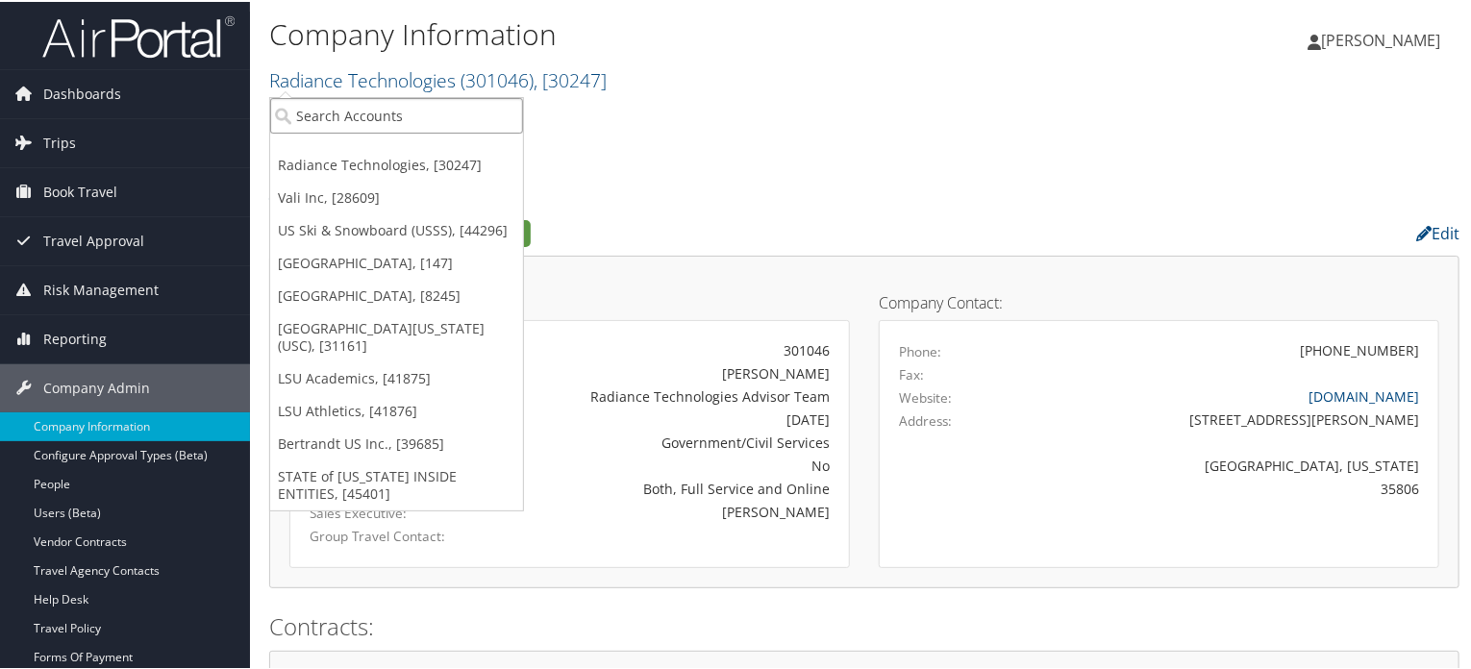
click at [396, 130] on input "search" at bounding box center [396, 114] width 253 height 36
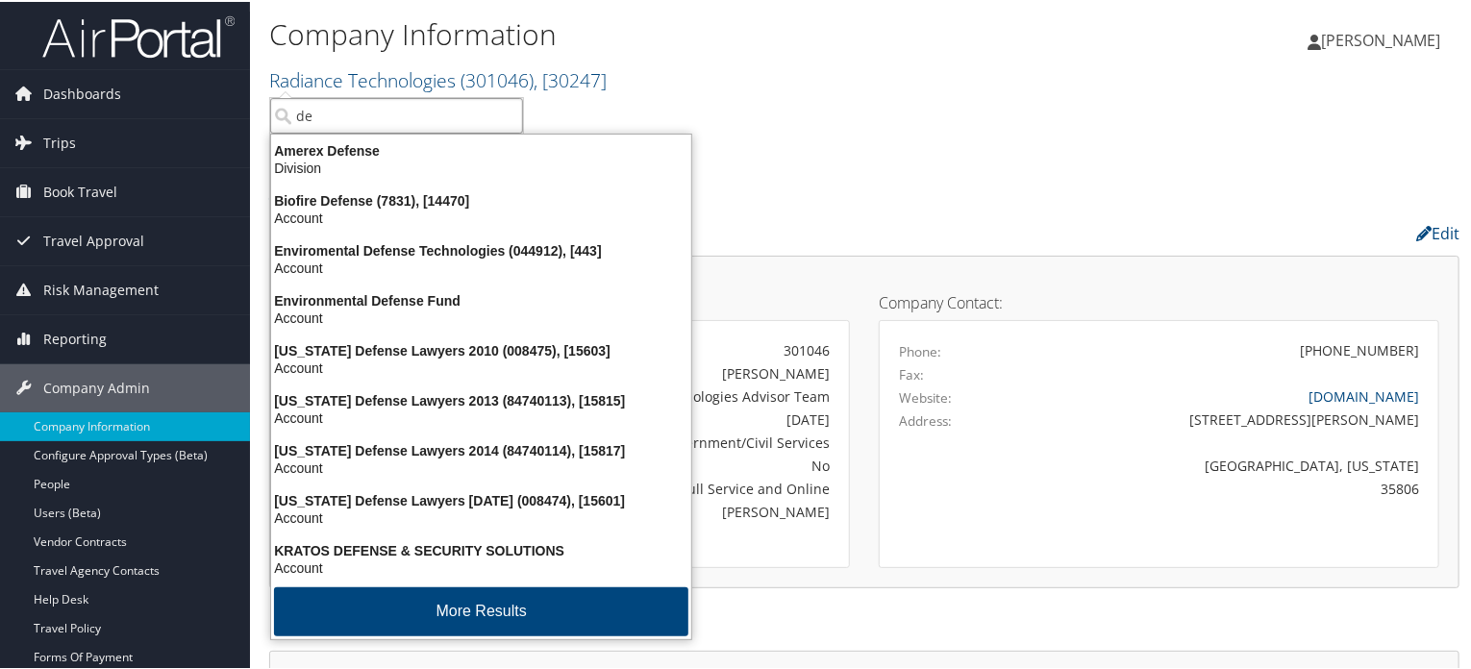
type input "d"
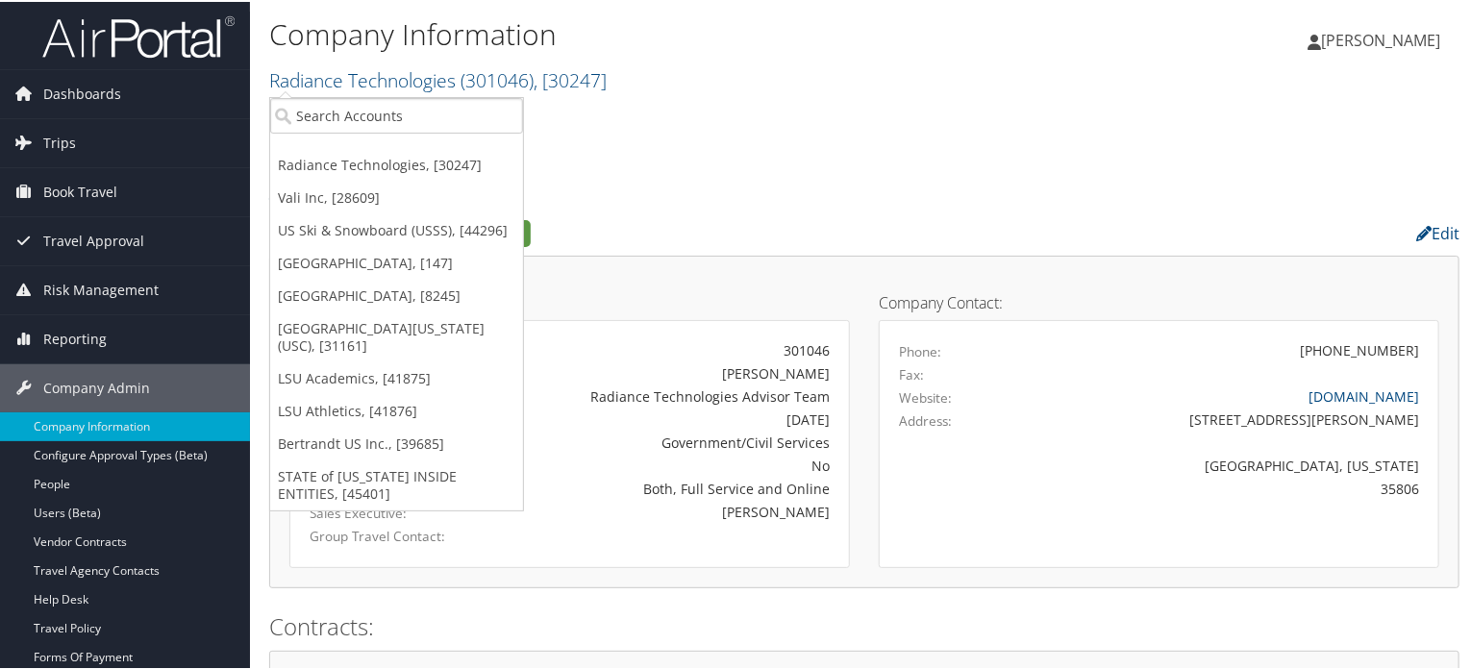
click at [771, 126] on div "Radiance Technologies Account Structure Radiance Technologies (301046) ACTIVE C…" at bounding box center [864, 127] width 1190 height 52
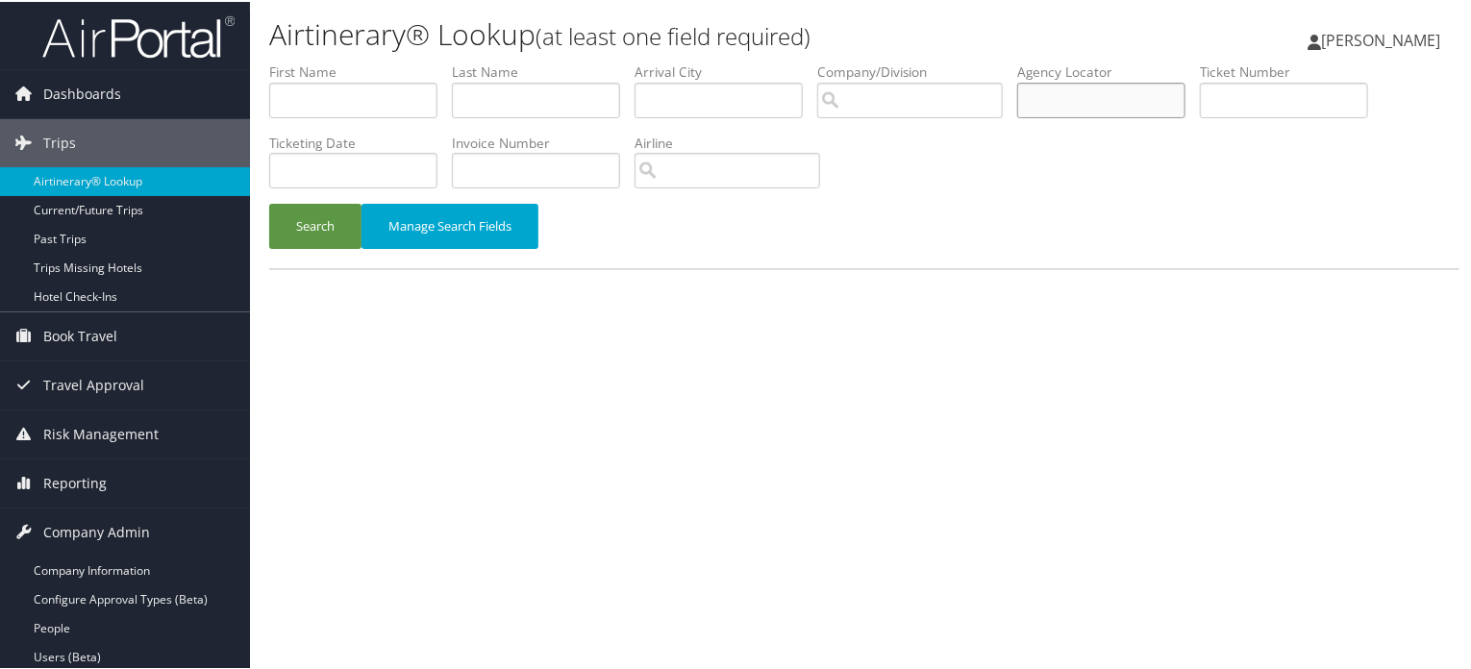
click at [1173, 95] on input "text" at bounding box center [1101, 99] width 168 height 36
paste input "D97JCJ"
type input "D97JCJ"
click at [366, 230] on button "Manage Search Fields" at bounding box center [449, 224] width 177 height 45
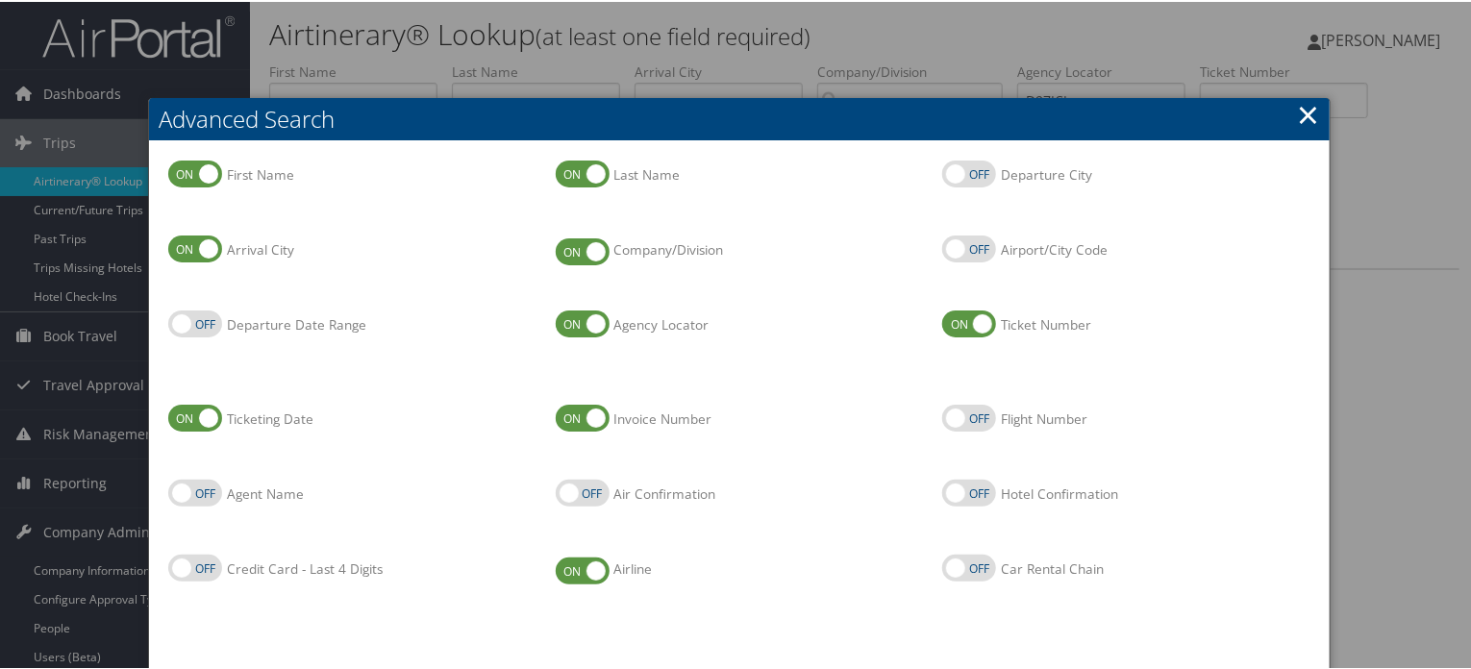
click at [1306, 112] on link "×" at bounding box center [1308, 112] width 22 height 38
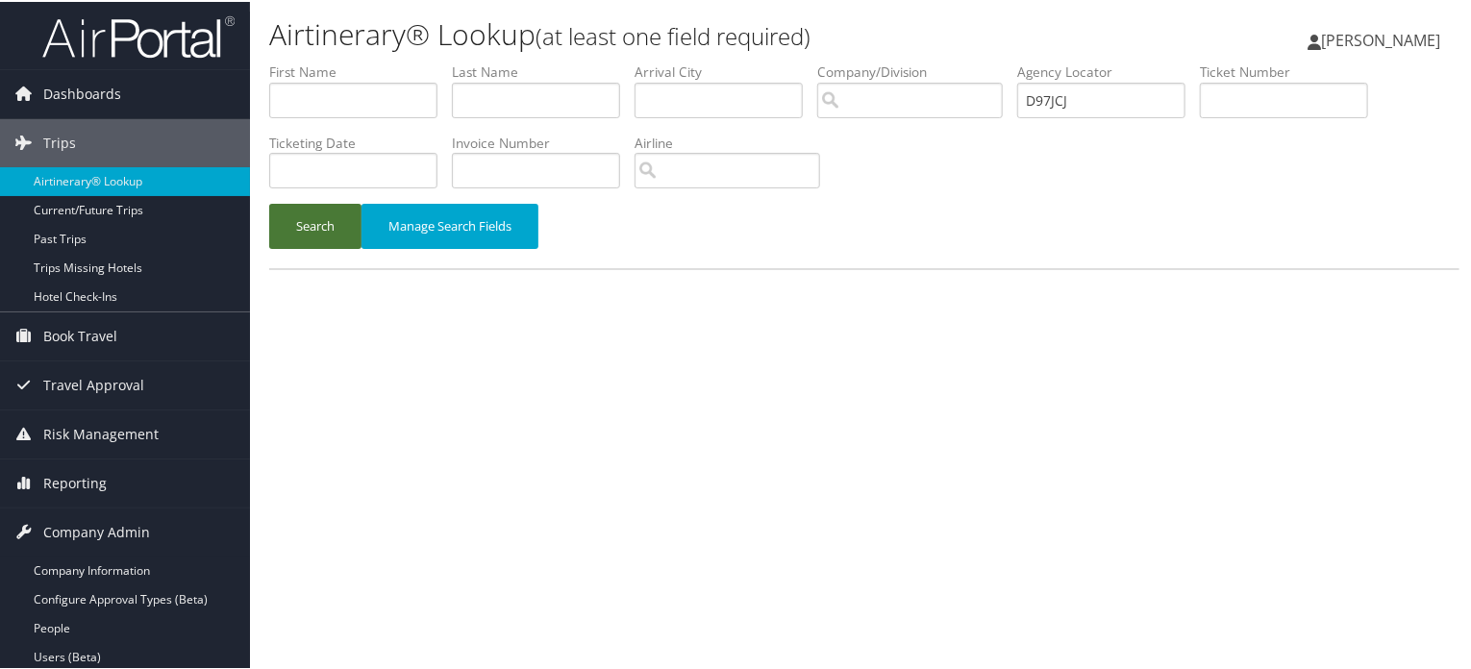
click at [321, 226] on button "Search" at bounding box center [315, 224] width 92 height 45
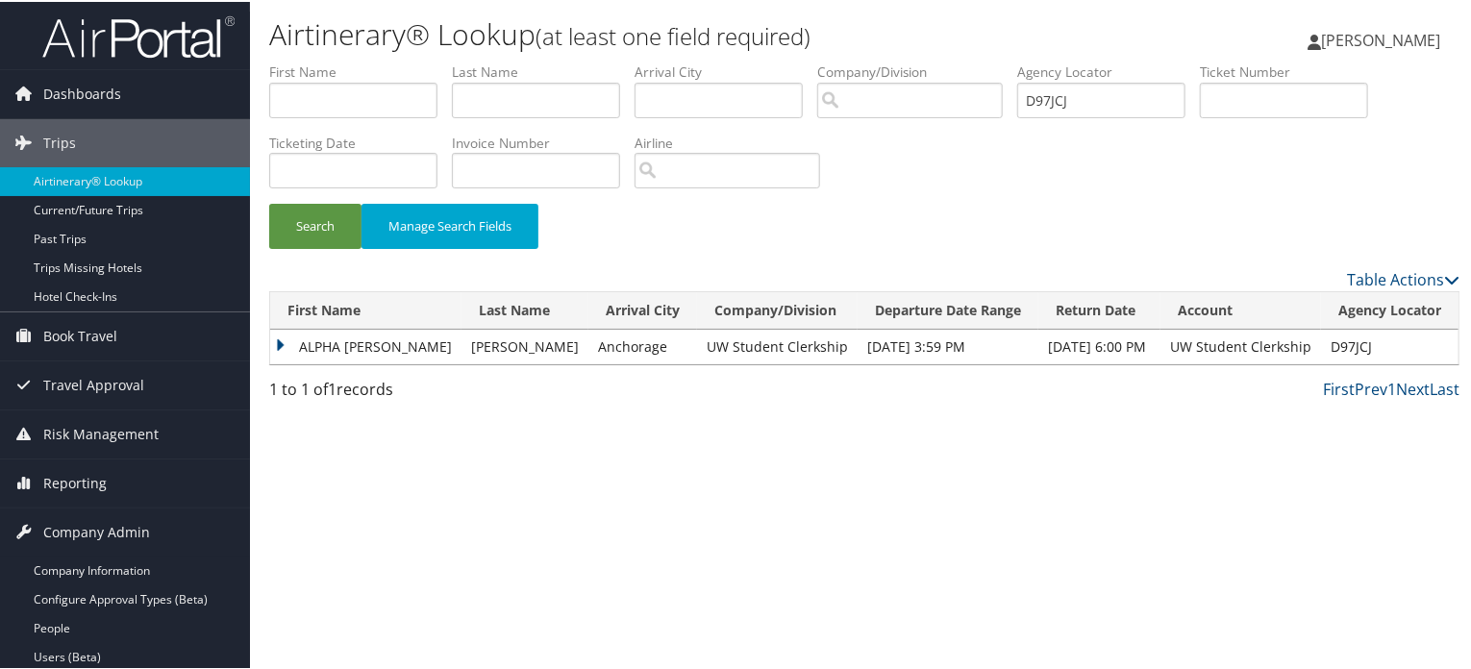
click at [291, 341] on td "ALPHA TAWNEY" at bounding box center [365, 345] width 191 height 35
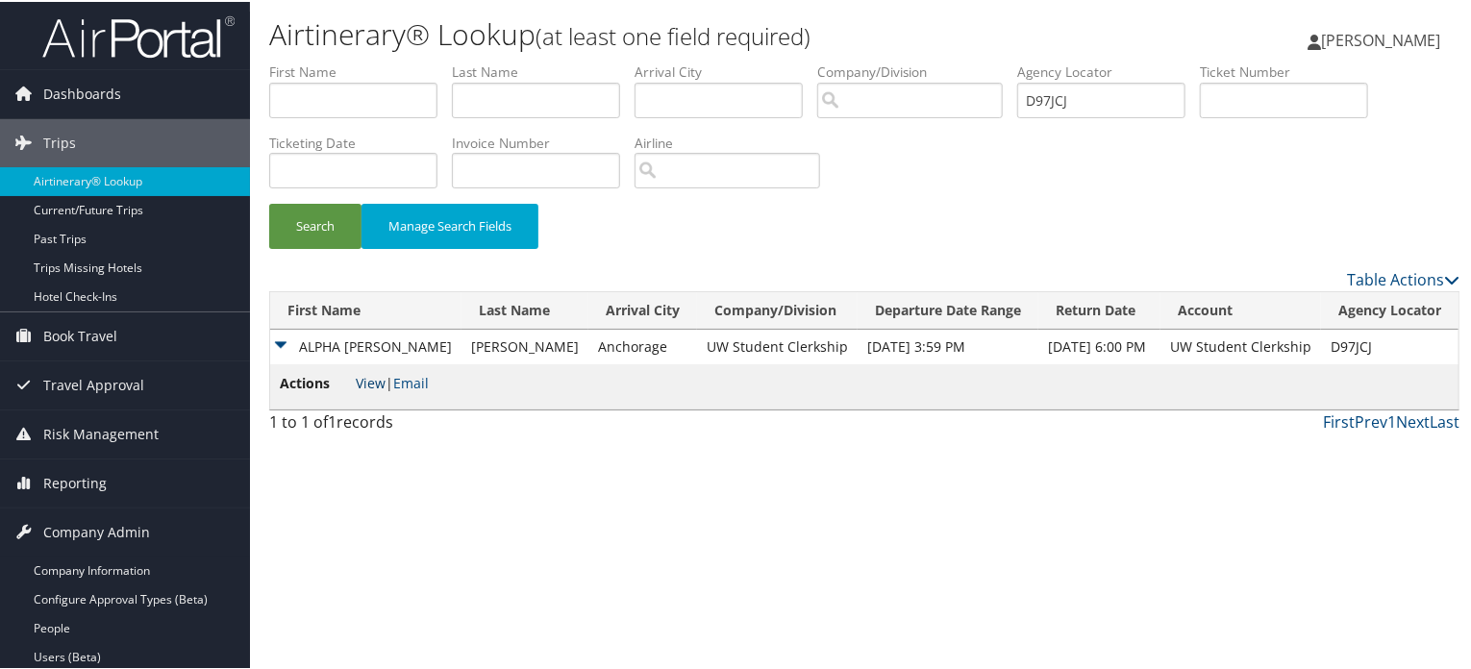
click at [369, 381] on link "View" at bounding box center [371, 381] width 30 height 18
click at [298, 226] on button "Search" at bounding box center [315, 224] width 92 height 45
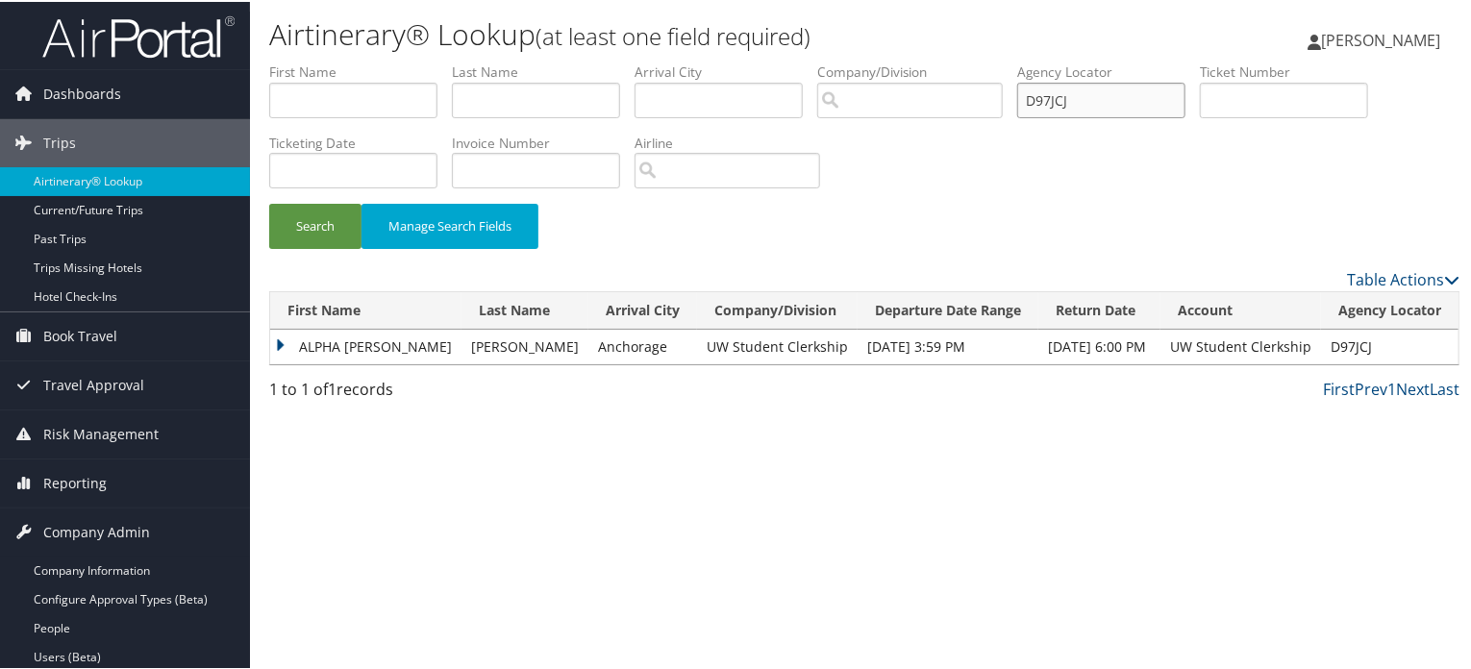
drag, startPoint x: 1097, startPoint y: 99, endPoint x: 842, endPoint y: 95, distance: 254.8
click at [834, 61] on ul "First Name Last Name Departure City Arrival City Company/Division Airport/City …" at bounding box center [864, 61] width 1190 height 0
paste input "8NQ0"
type input "D98NQ0"
click at [298, 226] on button "Search" at bounding box center [315, 224] width 92 height 45
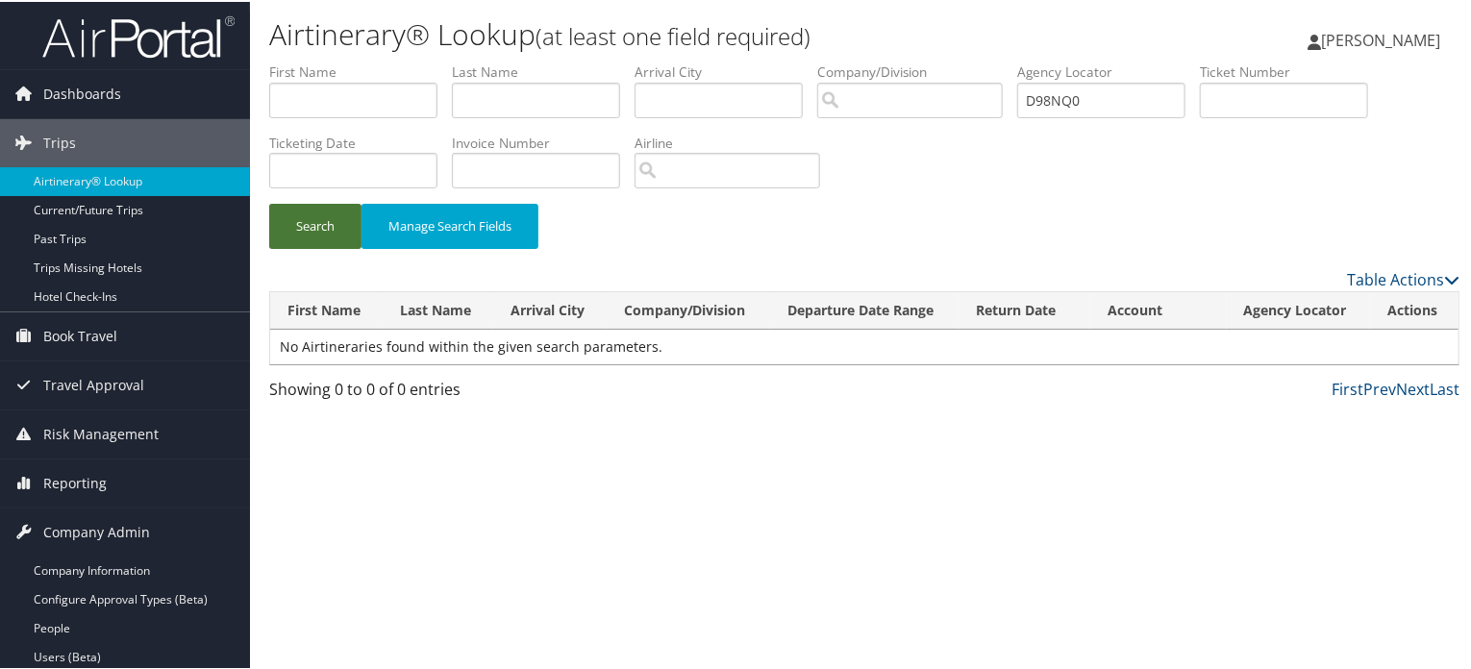
click at [337, 226] on button "Search" at bounding box center [315, 224] width 92 height 45
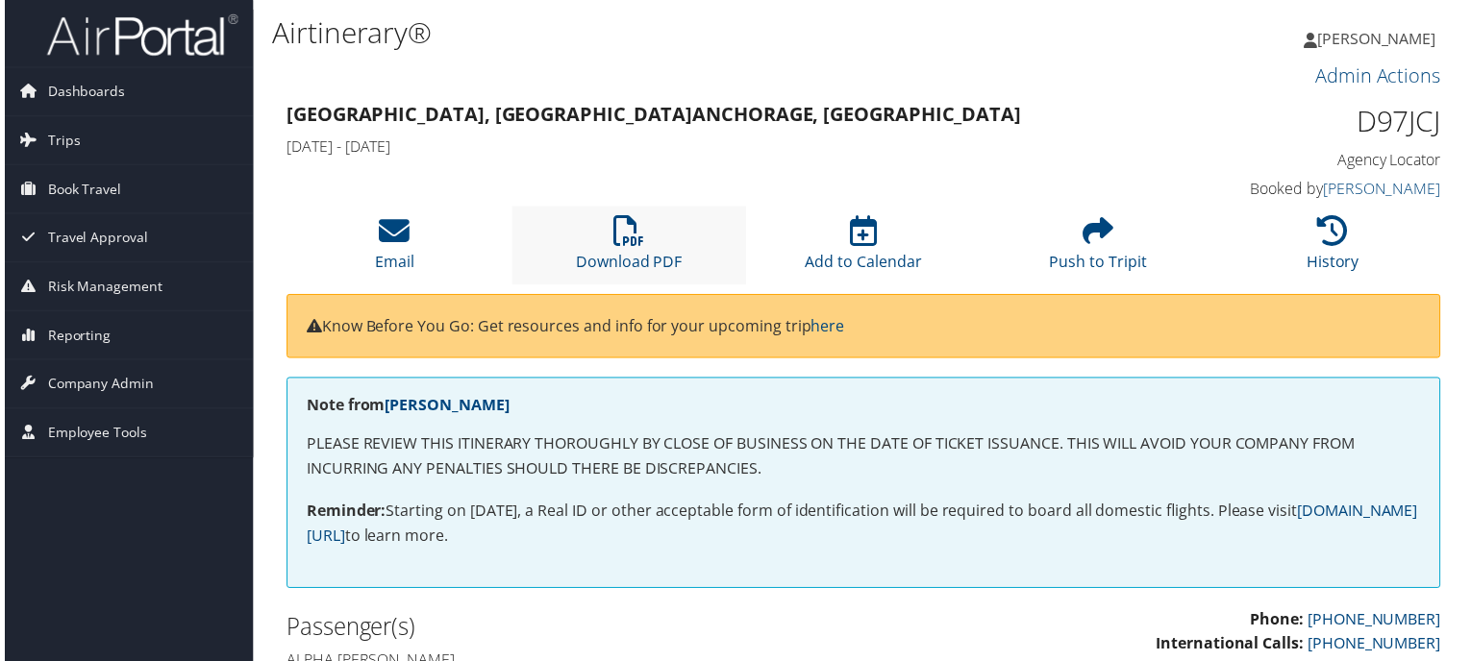
click at [656, 245] on li "Download PDF" at bounding box center [628, 247] width 236 height 78
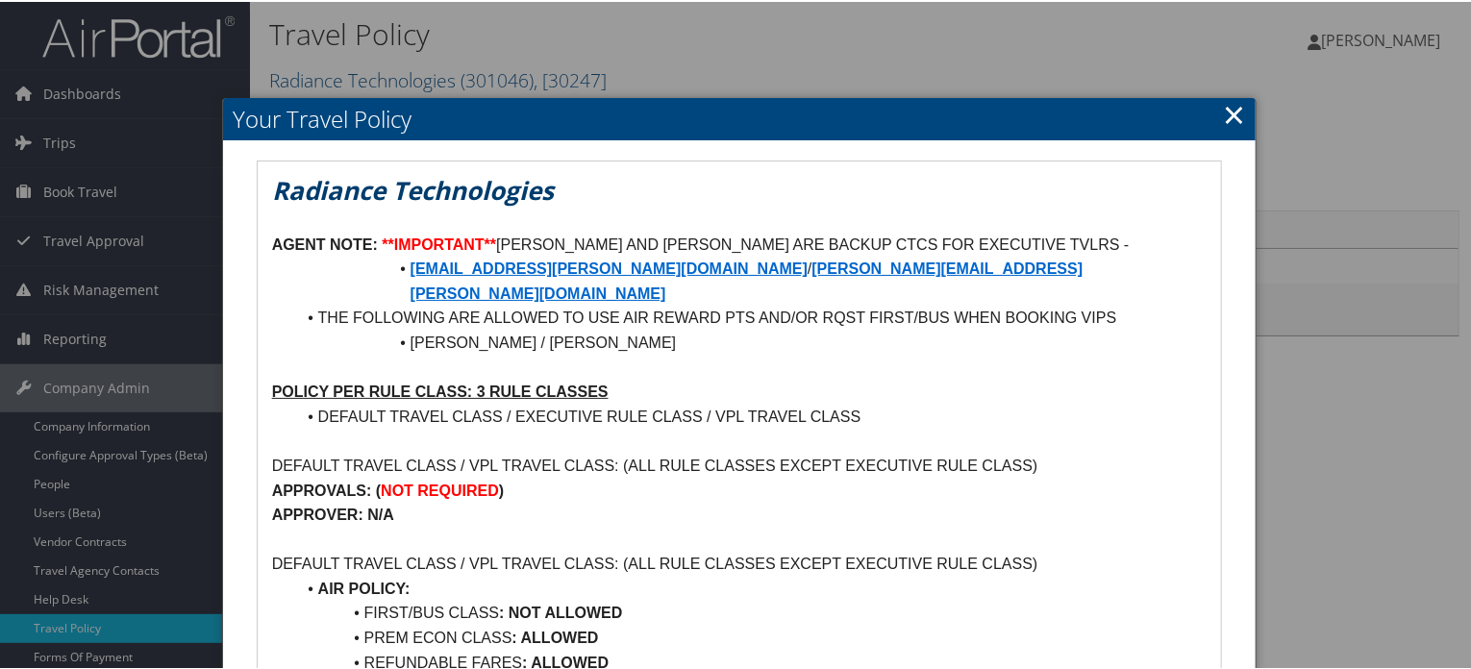
click at [1230, 97] on link "×" at bounding box center [1234, 112] width 22 height 38
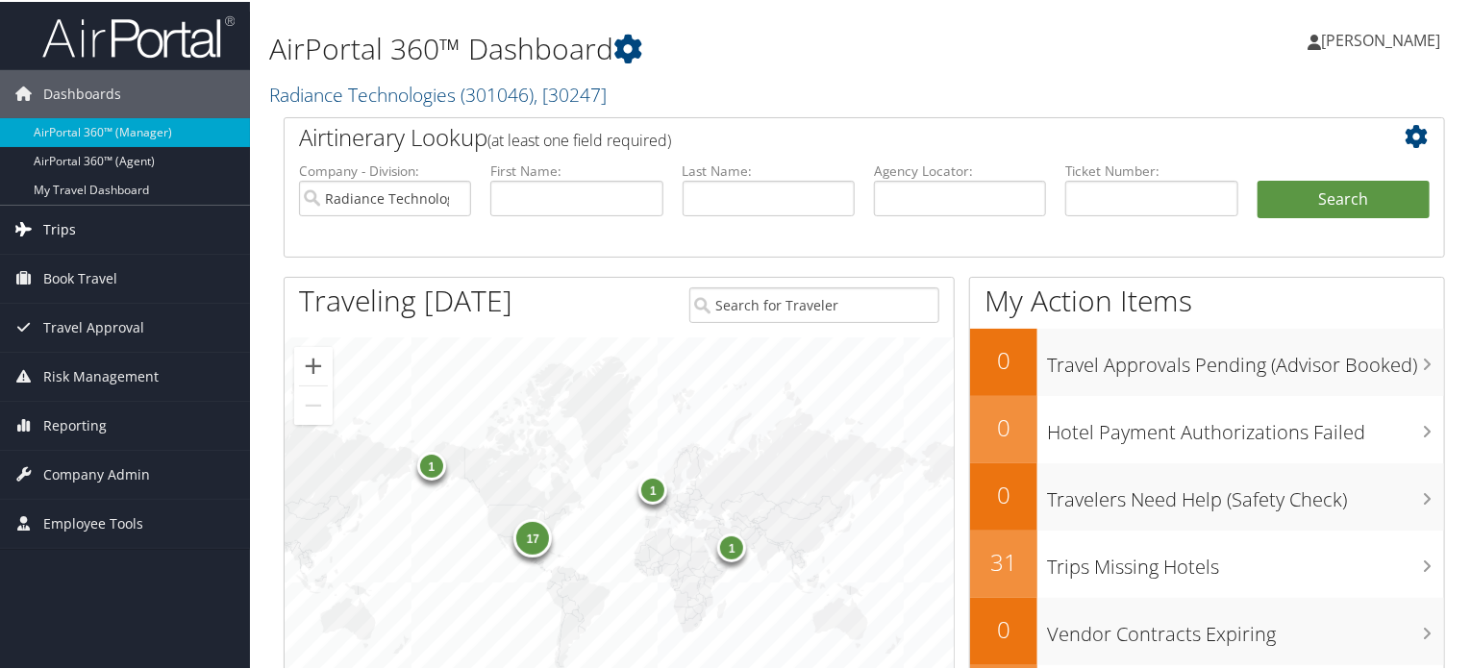
click at [65, 215] on span "Trips" at bounding box center [59, 228] width 33 height 48
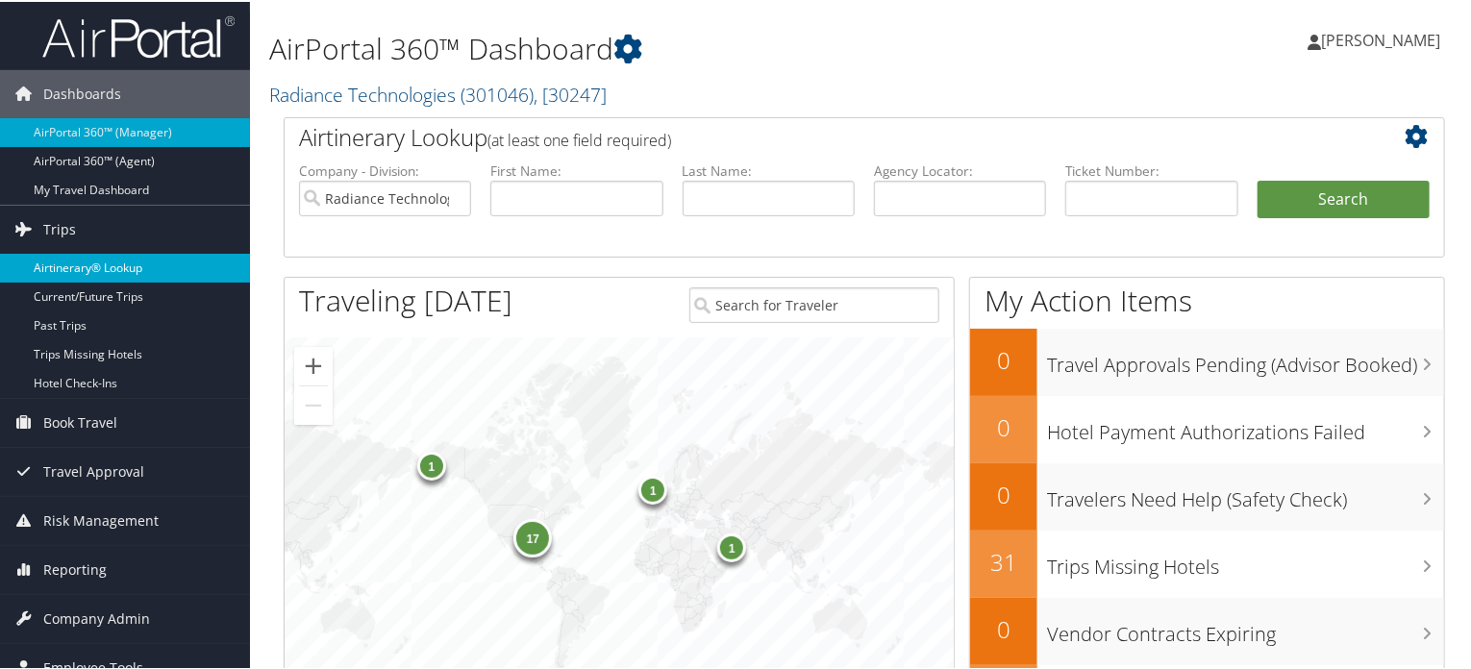
click at [89, 256] on link "Airtinerary® Lookup" at bounding box center [125, 266] width 250 height 29
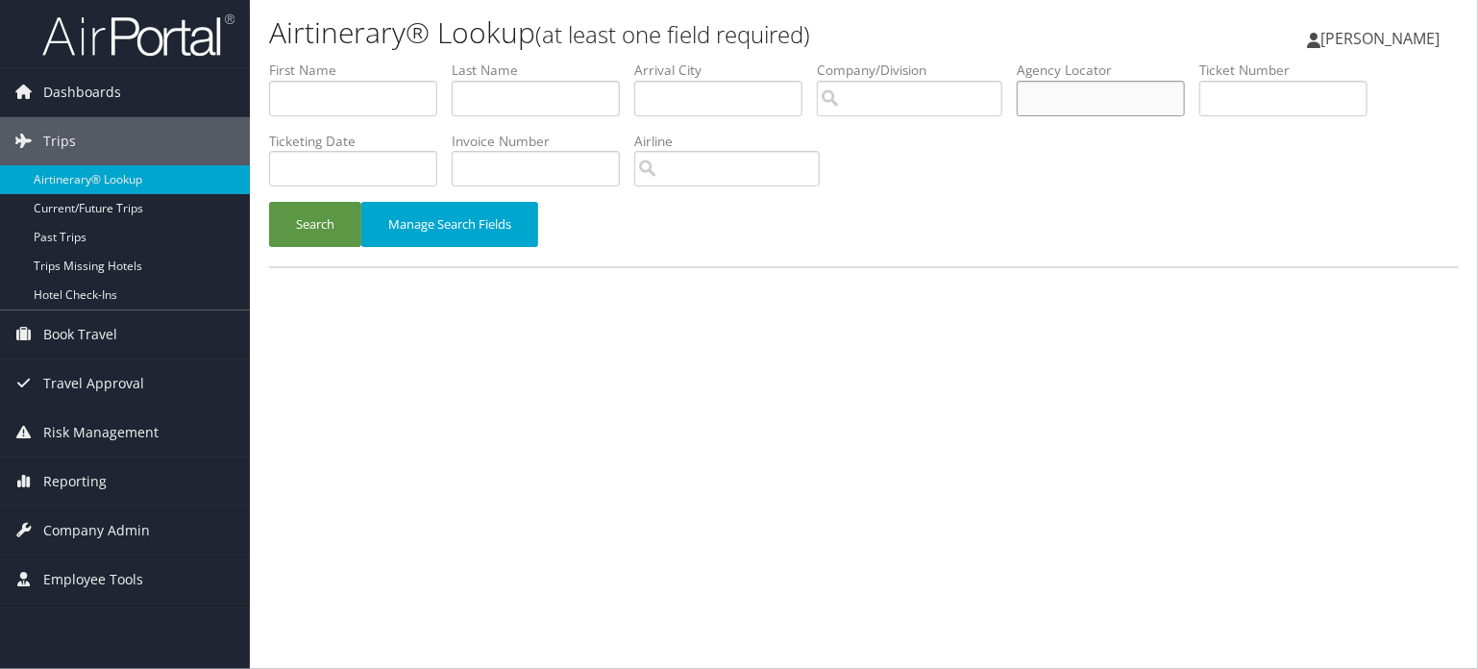
click at [1077, 91] on input "text" at bounding box center [1101, 99] width 168 height 36
paste input "D98NQ0"
type input "D98NQ0"
click at [285, 220] on button "Search" at bounding box center [315, 224] width 92 height 45
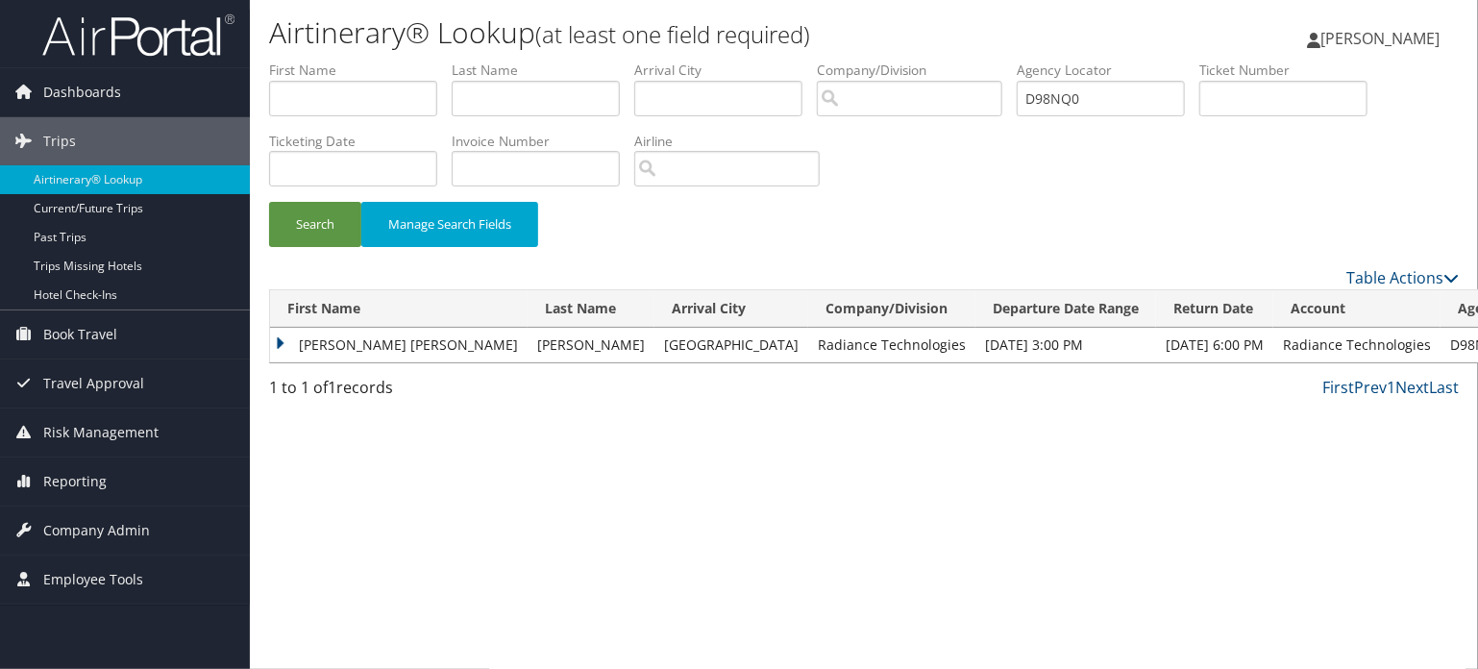
click at [303, 352] on td "ANNE MARIE" at bounding box center [399, 345] width 258 height 35
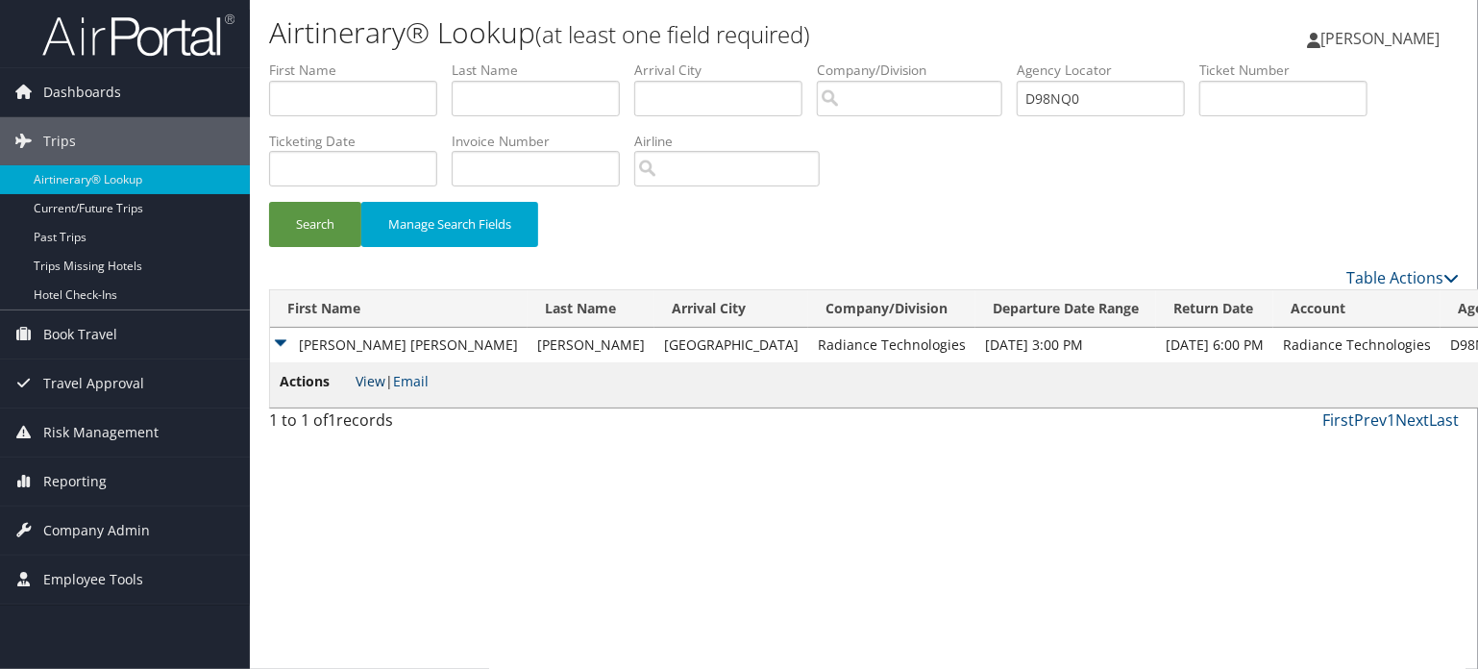
click at [369, 383] on link "View" at bounding box center [371, 381] width 30 height 18
click at [48, 539] on span "Company Admin" at bounding box center [96, 531] width 107 height 48
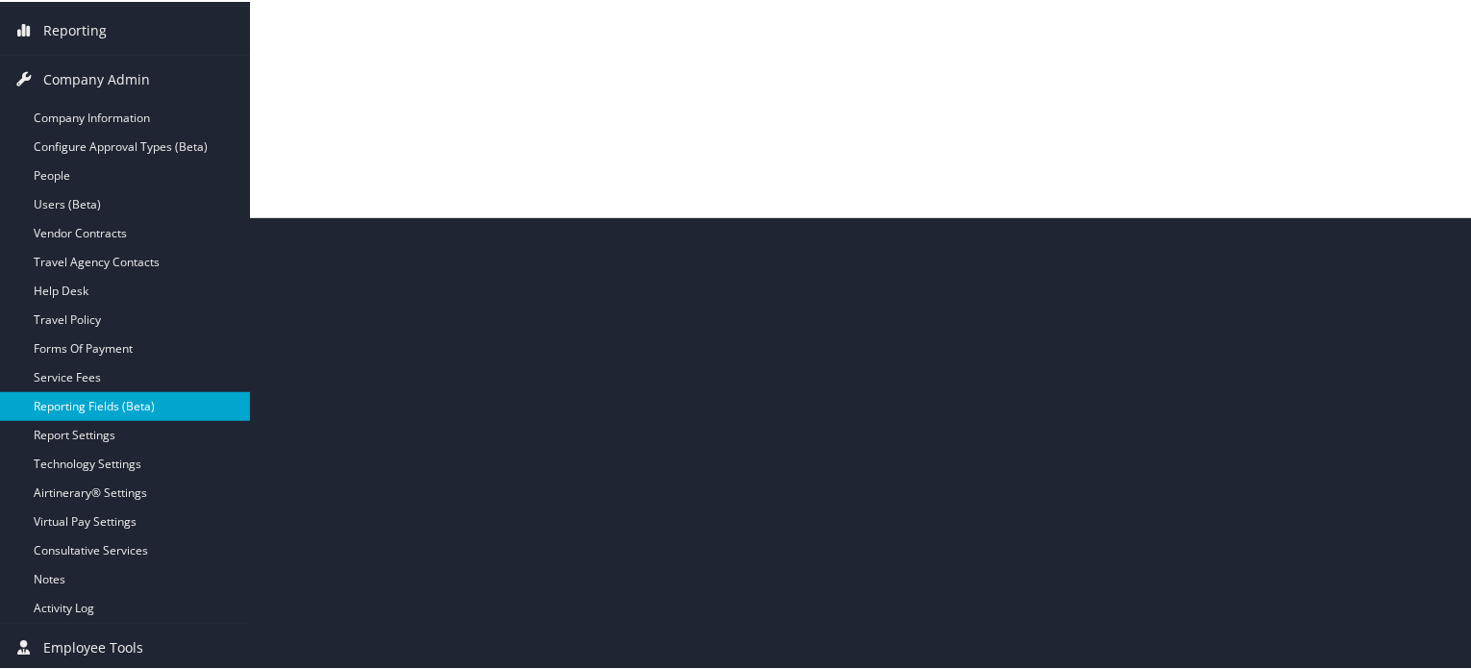
scroll to position [164, 0]
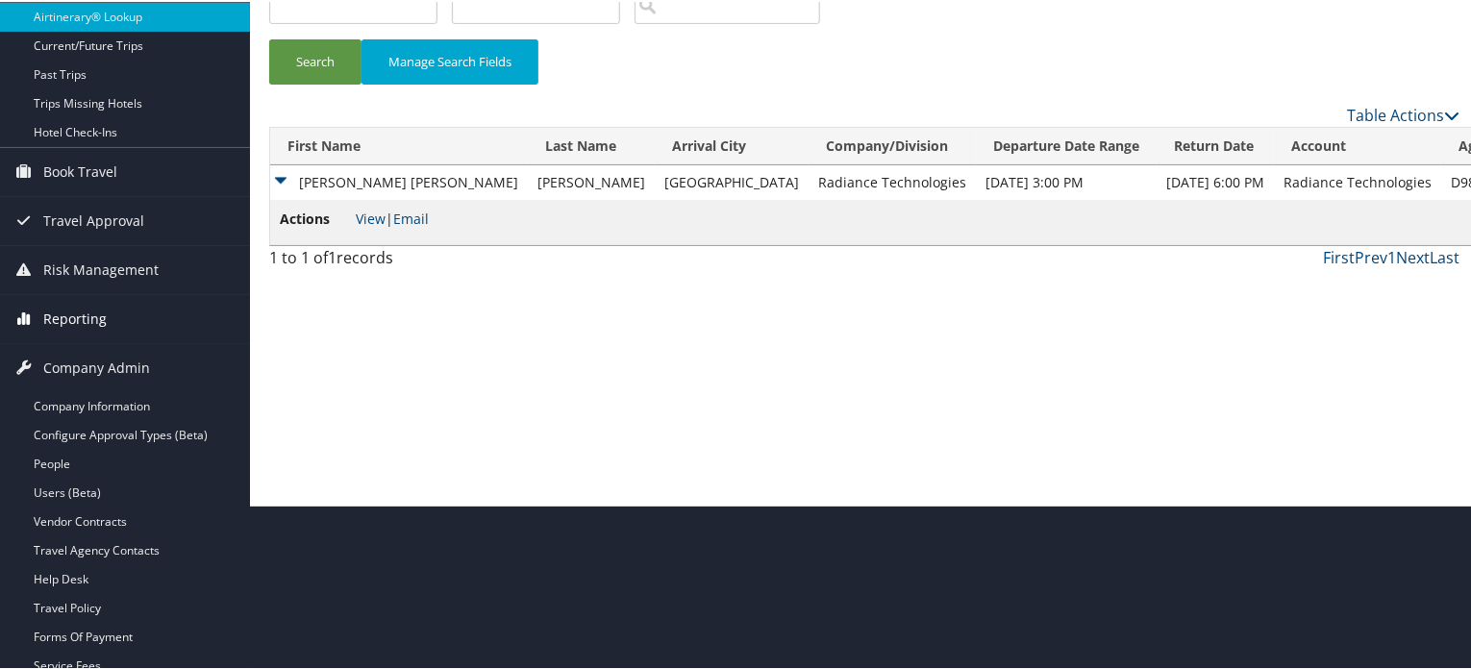
click at [92, 317] on span "Reporting" at bounding box center [74, 317] width 63 height 48
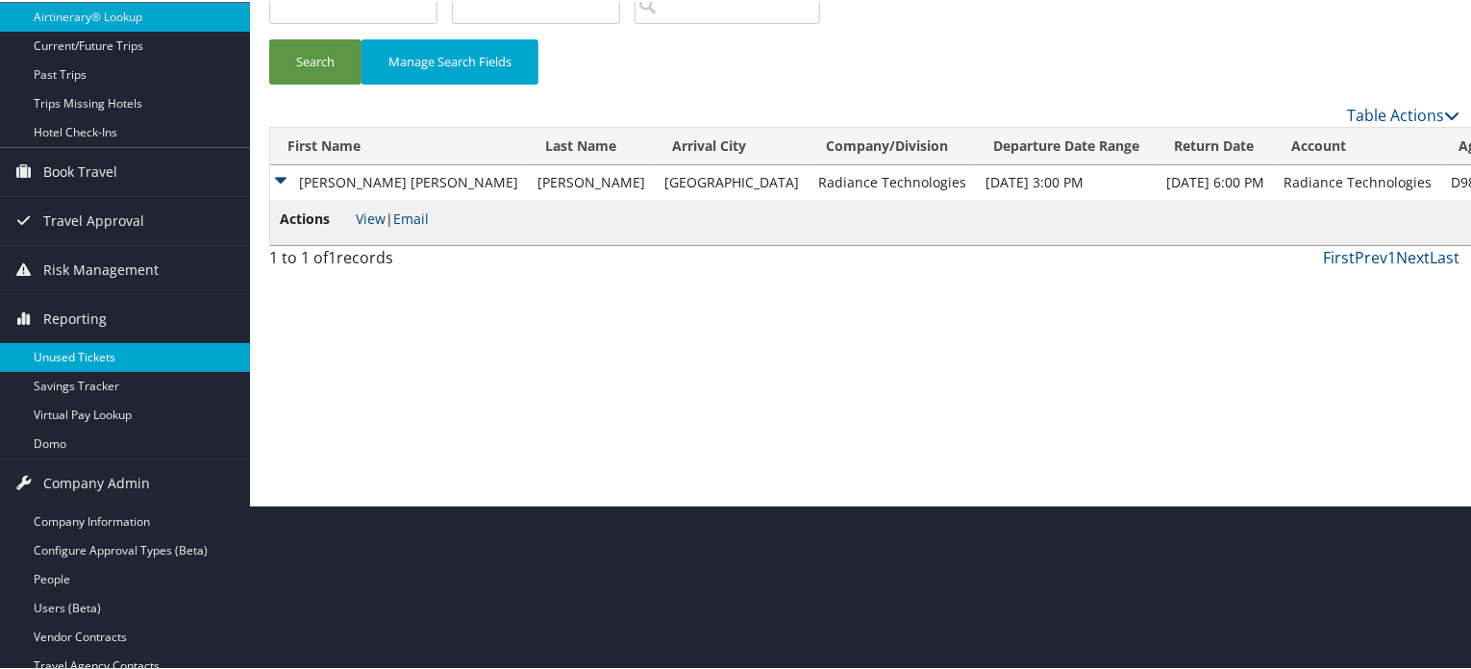
click at [91, 360] on link "Unused Tickets" at bounding box center [125, 355] width 250 height 29
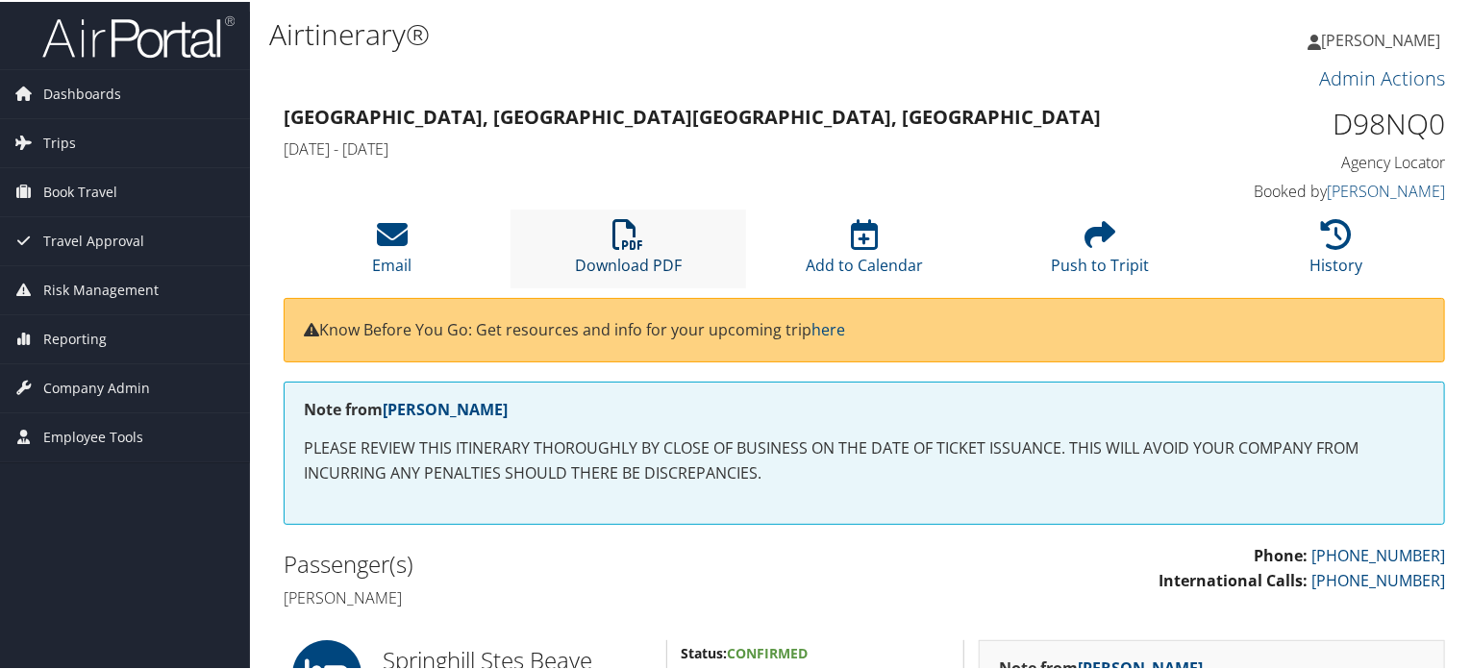
drag, startPoint x: 630, startPoint y: 254, endPoint x: 633, endPoint y: 223, distance: 31.0
click at [630, 254] on link "Download PDF" at bounding box center [628, 251] width 107 height 46
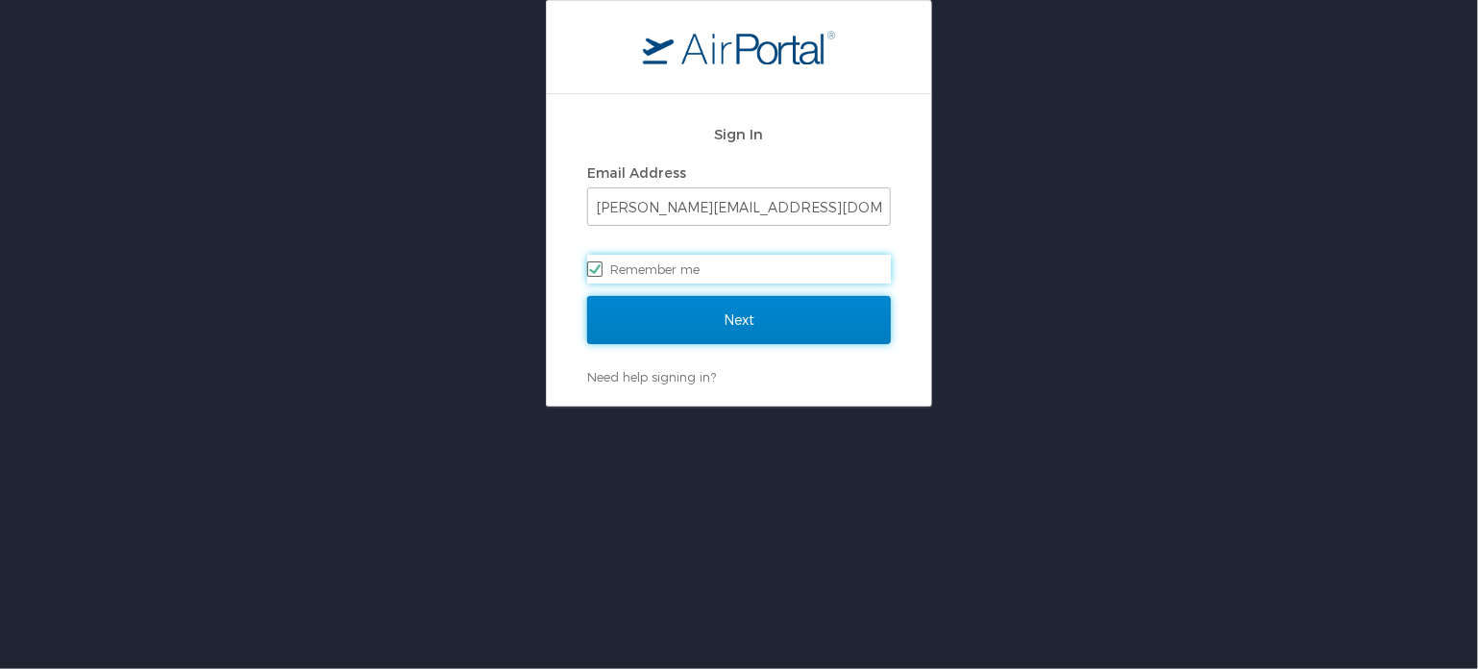
click at [746, 318] on input "Next" at bounding box center [739, 320] width 304 height 48
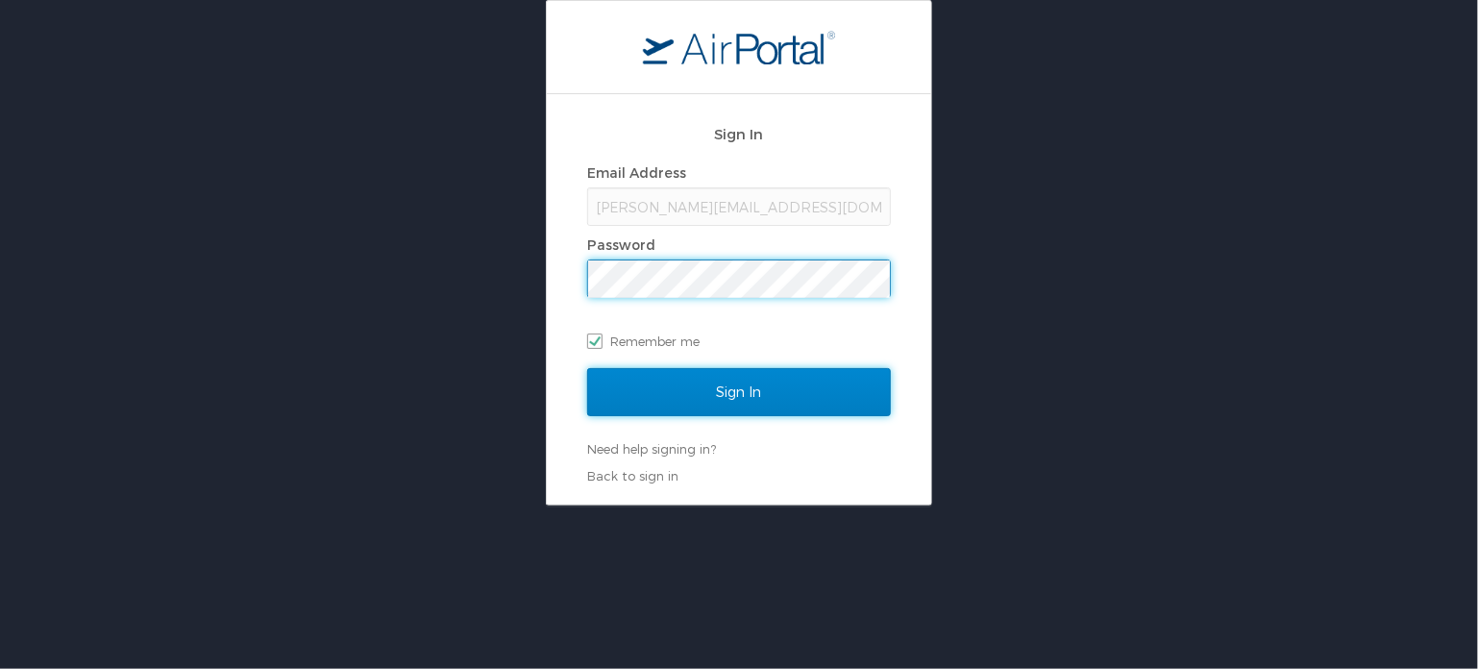
click at [746, 374] on input "Sign In" at bounding box center [739, 392] width 304 height 48
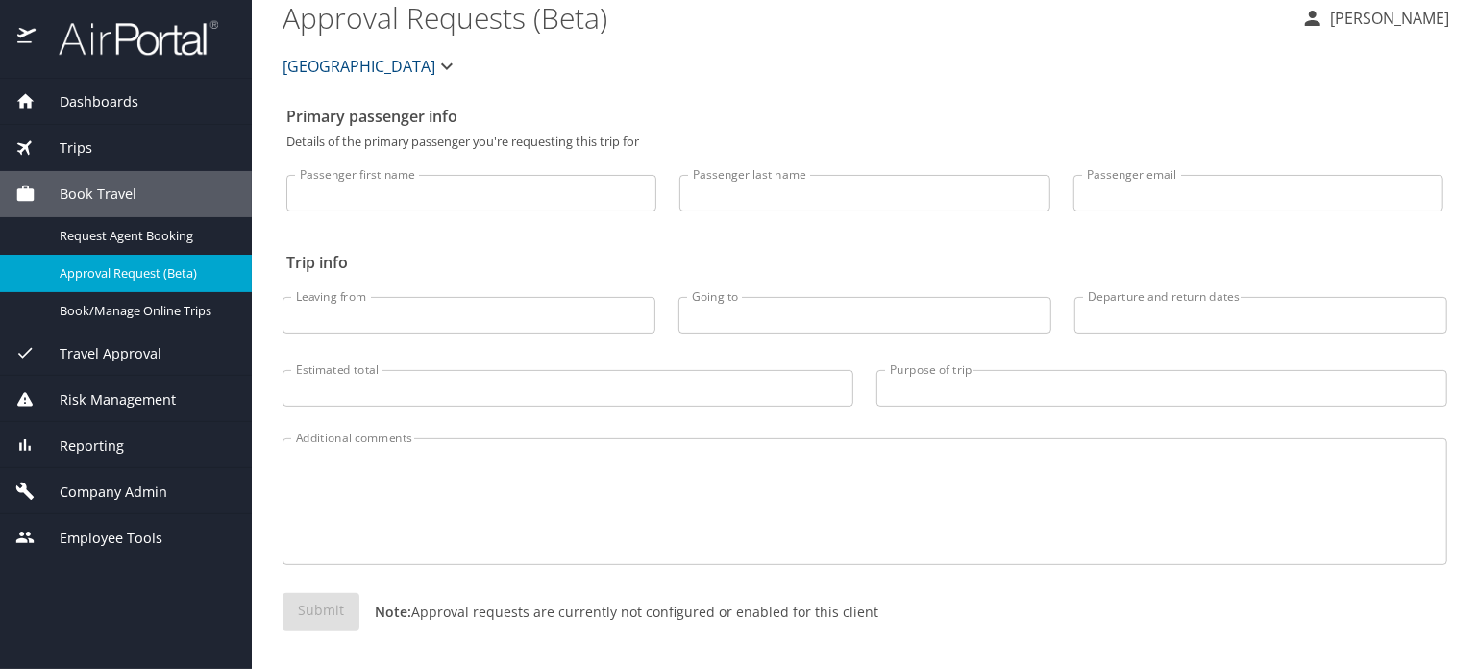
scroll to position [17, 0]
click at [100, 345] on span "Travel Approval" at bounding box center [99, 353] width 126 height 21
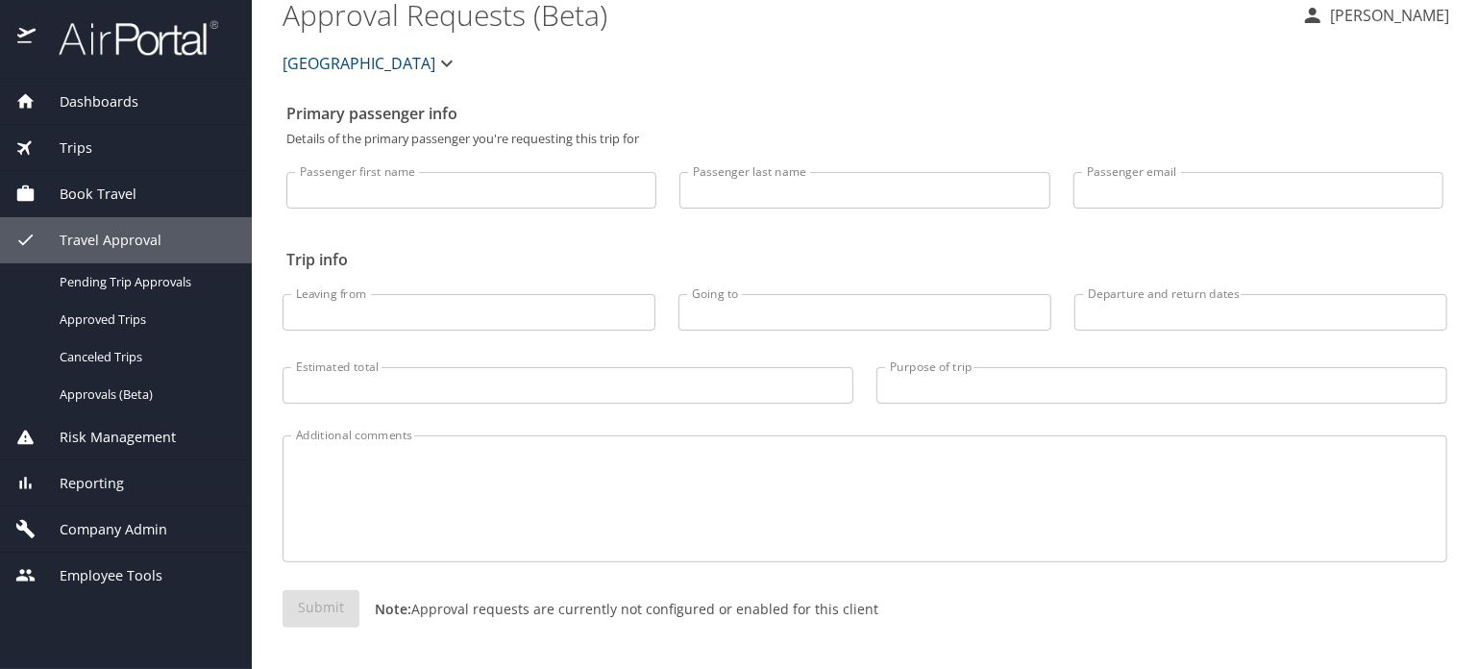
click at [112, 193] on span "Book Travel" at bounding box center [86, 194] width 101 height 21
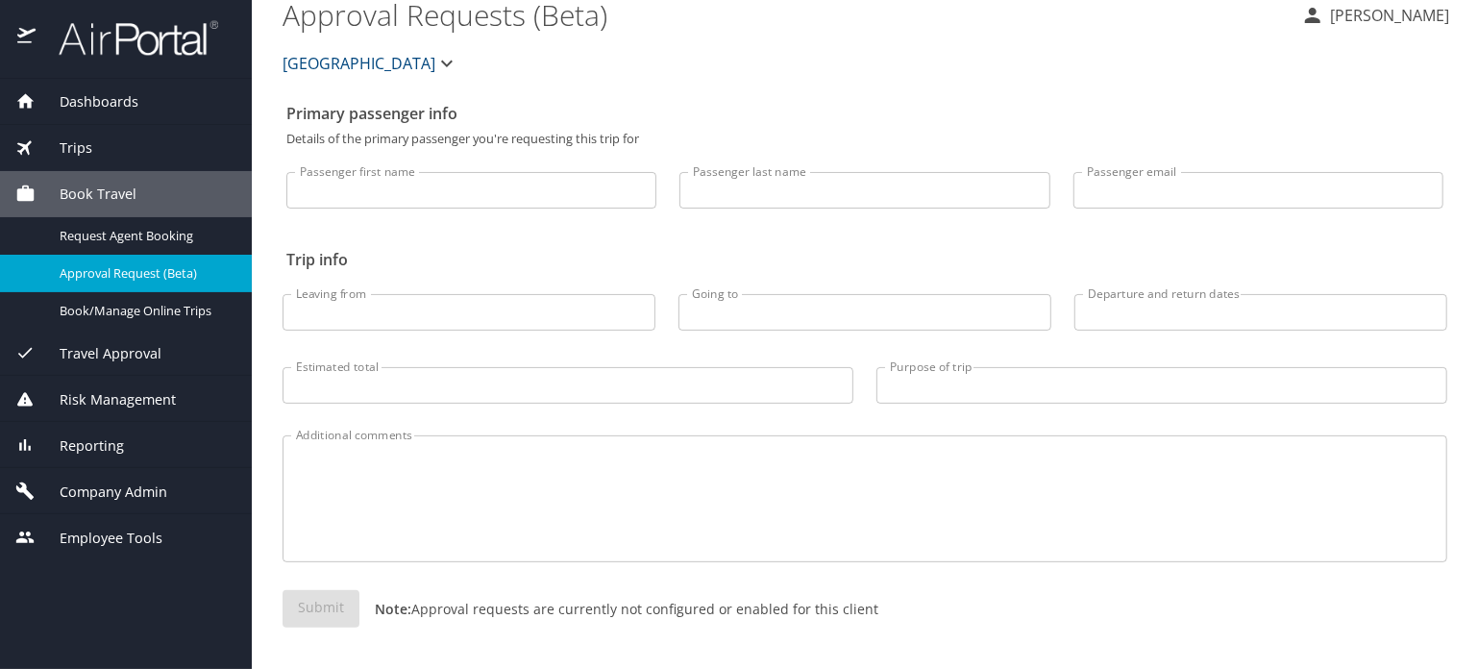
click at [116, 405] on span "Risk Management" at bounding box center [106, 399] width 140 height 21
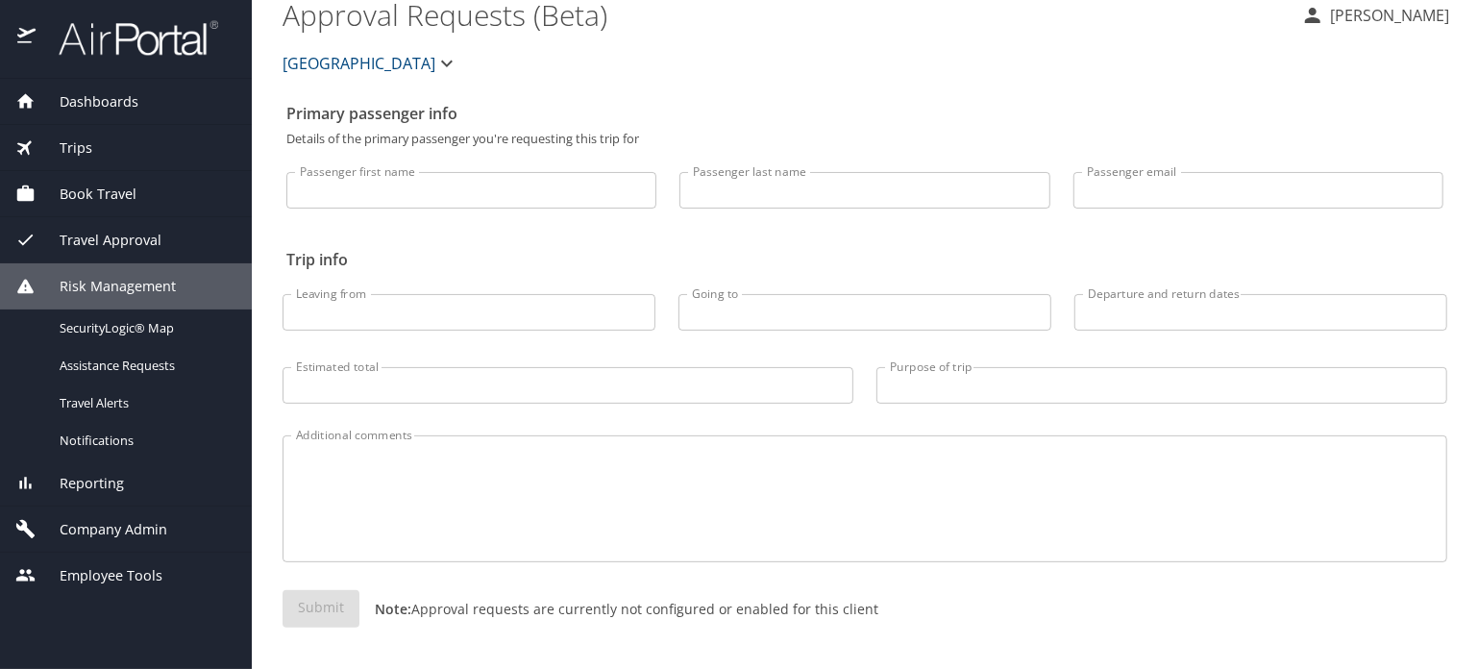
click at [87, 480] on span "Reporting" at bounding box center [80, 483] width 88 height 21
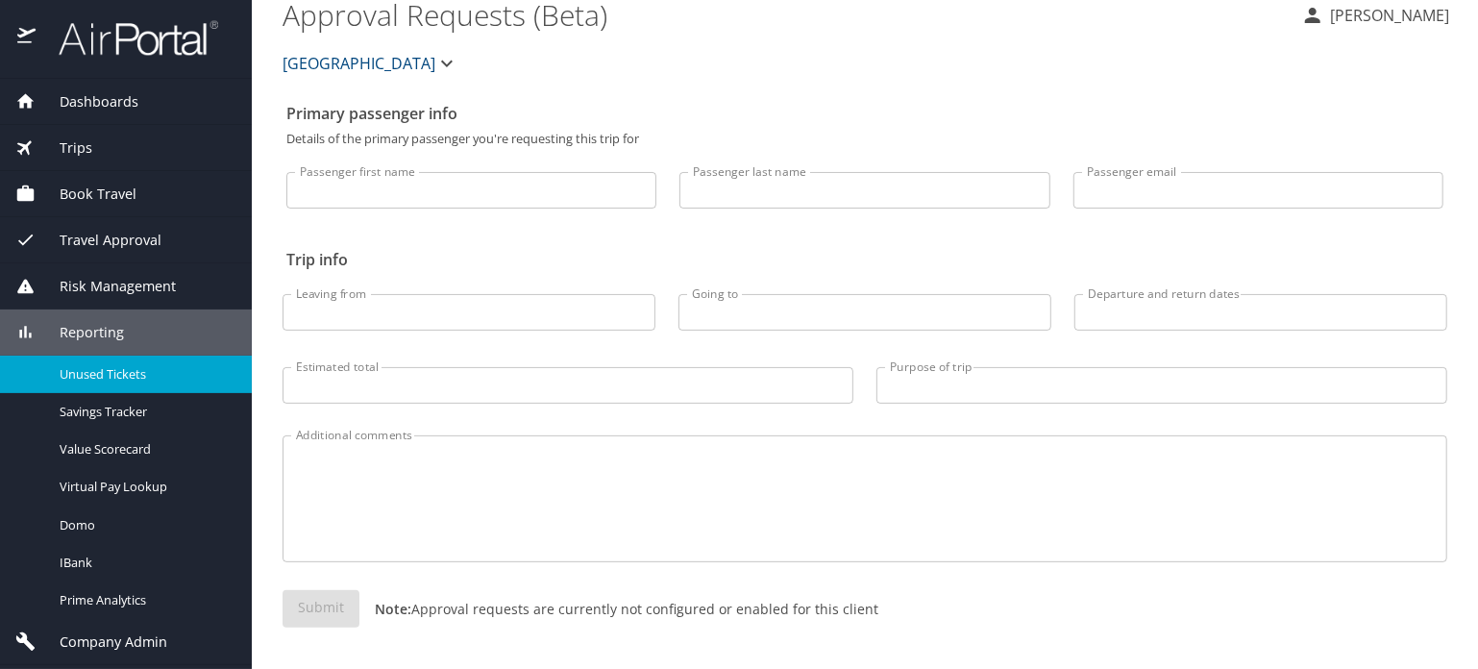
click at [101, 365] on span "Unused Tickets" at bounding box center [144, 374] width 169 height 18
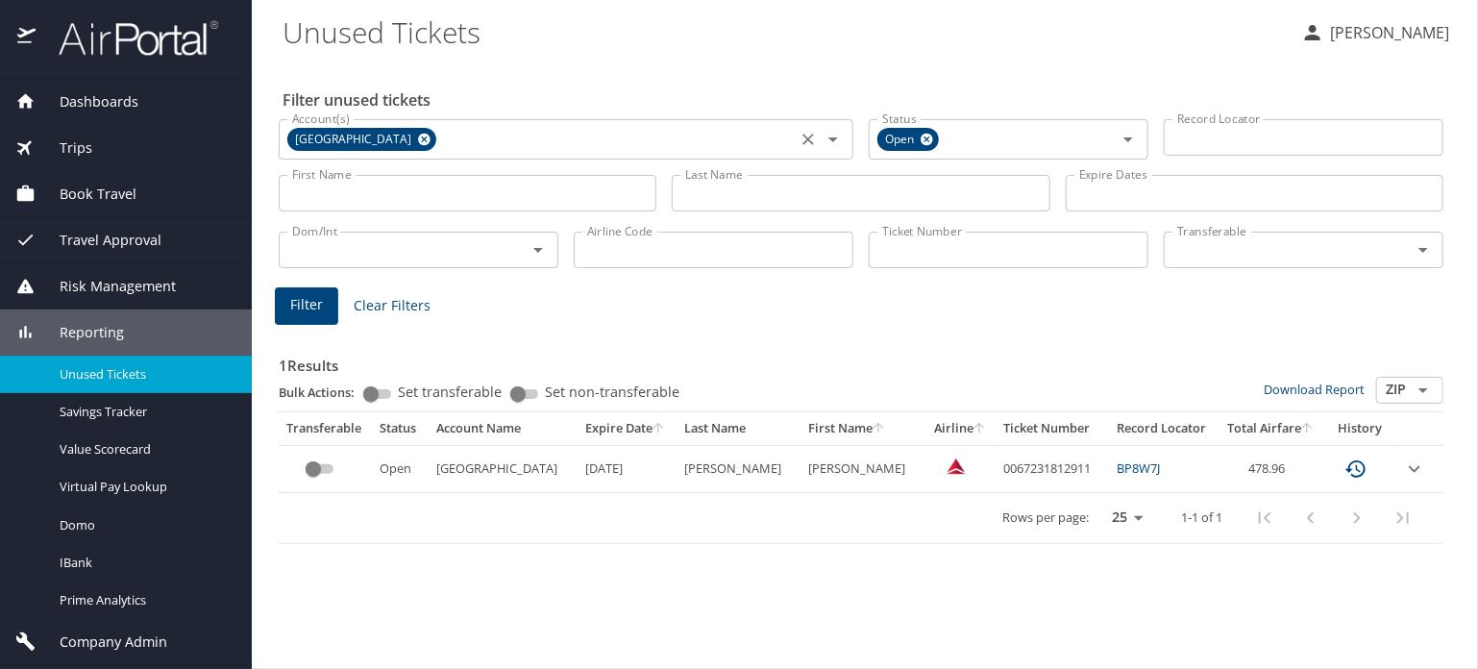
click at [431, 137] on icon at bounding box center [424, 140] width 12 height 12
click at [976, 261] on input "Ticket Number" at bounding box center [1009, 250] width 280 height 37
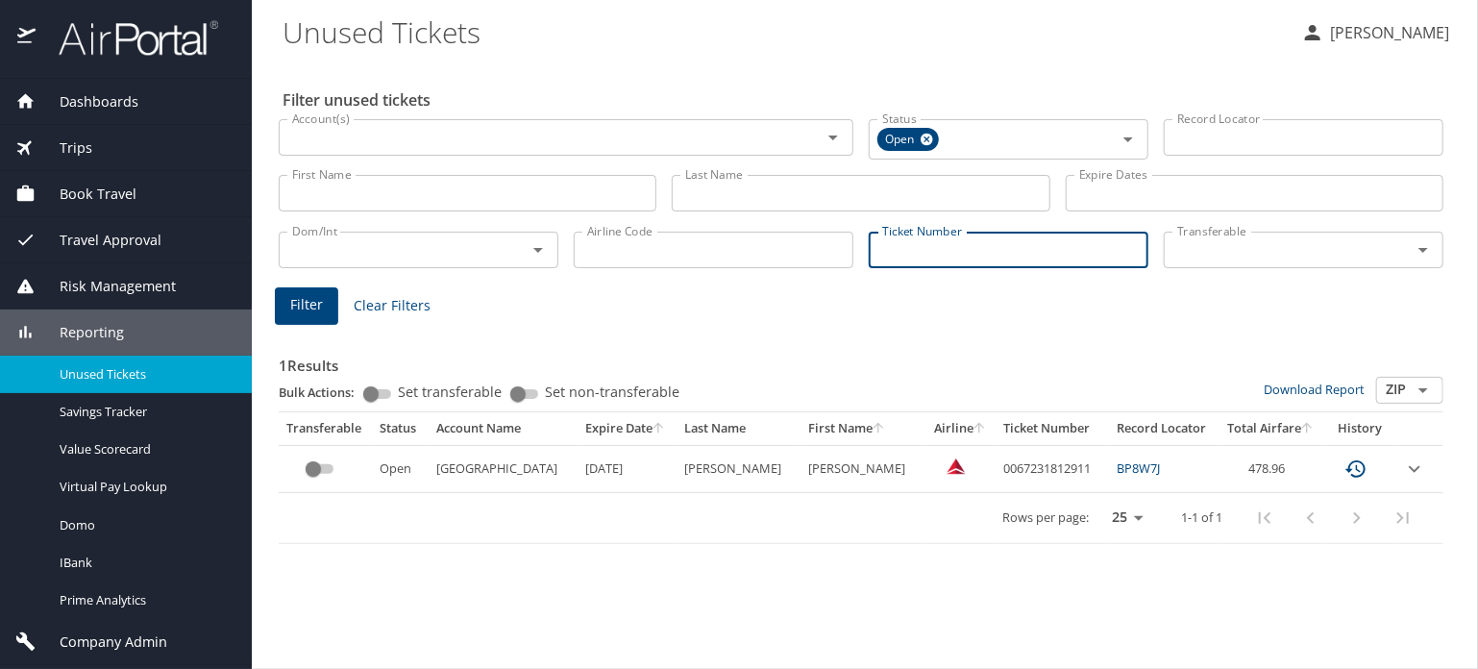
paste input "0167147817193"
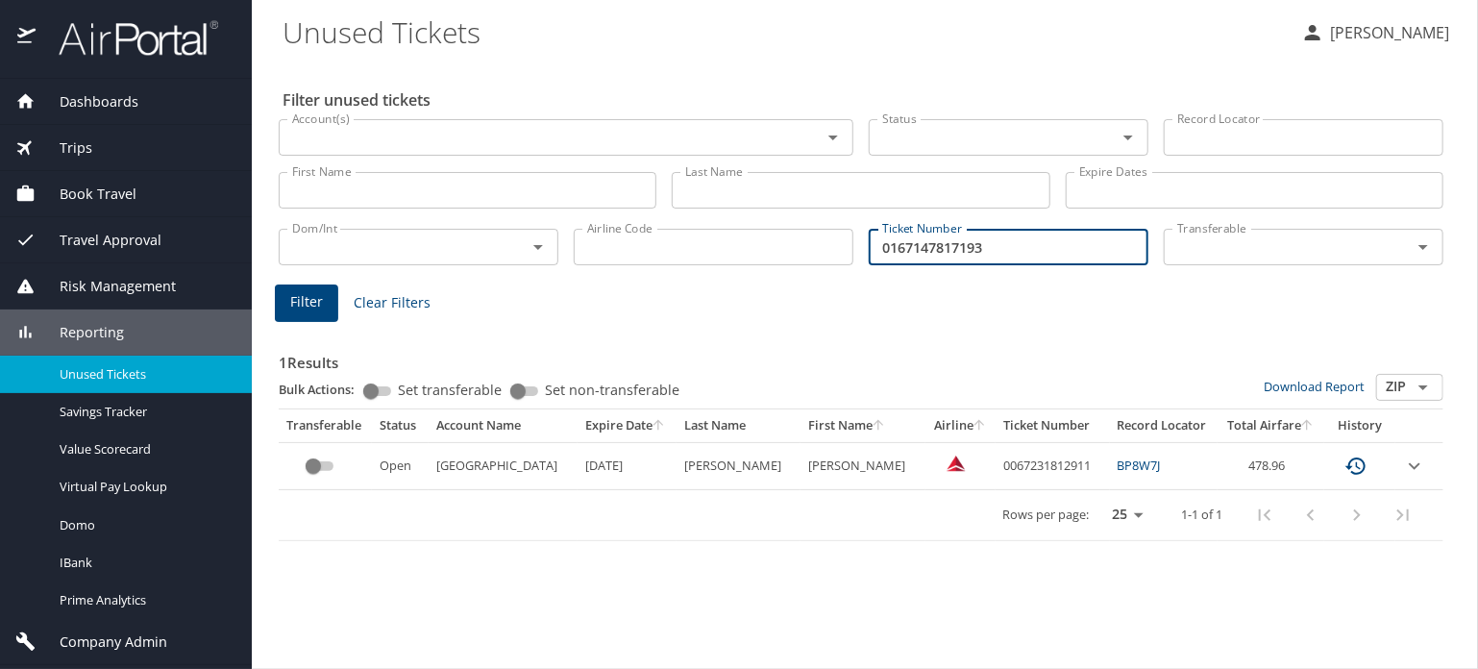
type input "0167147817193"
click at [313, 305] on span "Filter" at bounding box center [306, 302] width 33 height 24
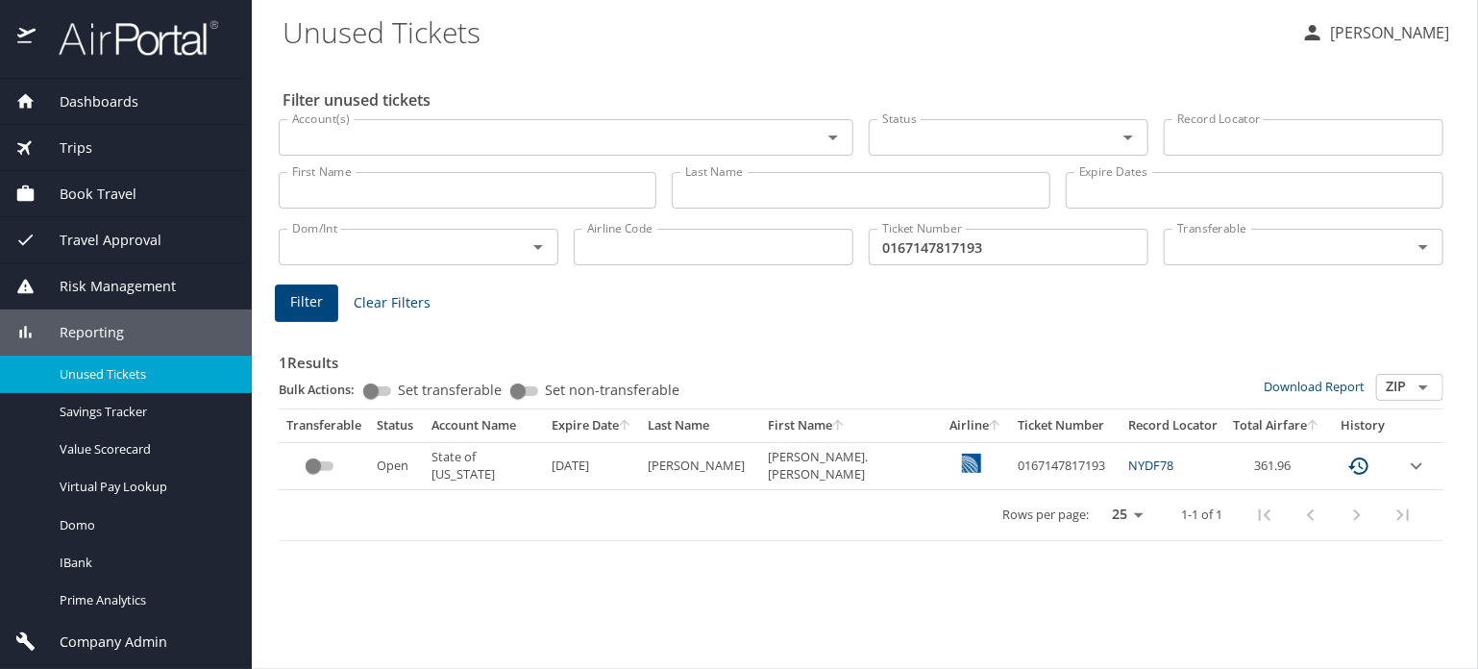
click at [1413, 465] on icon "expand row" at bounding box center [1416, 466] width 23 height 23
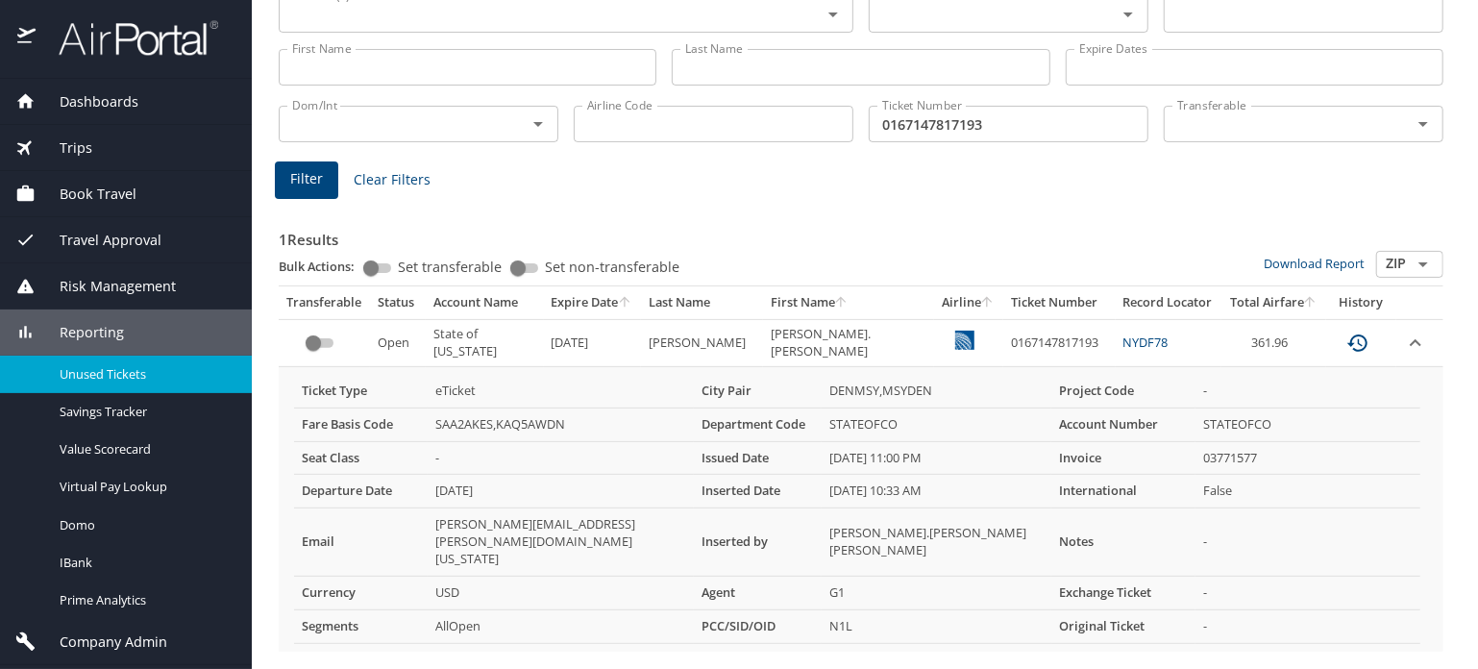
scroll to position [127, 0]
